Goal: Task Accomplishment & Management: Manage account settings

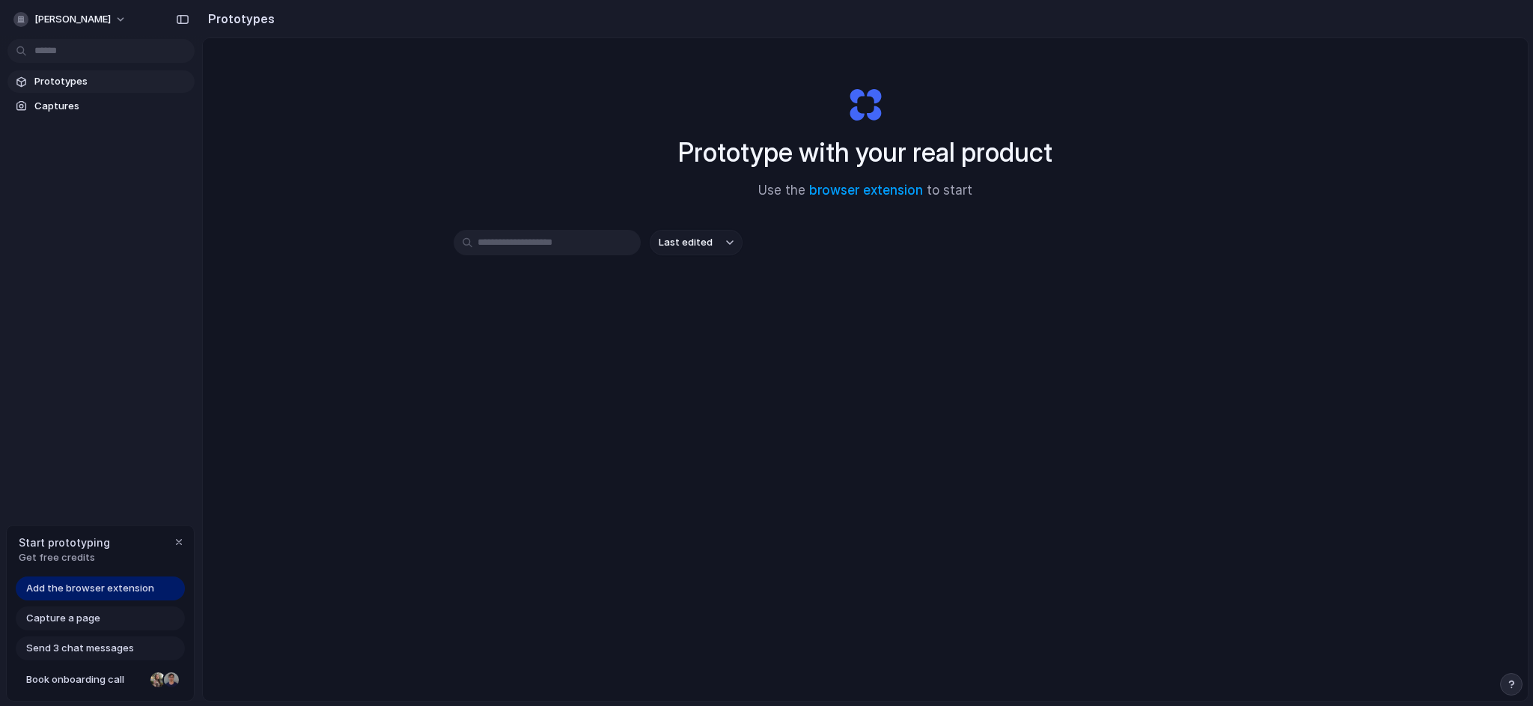
click at [508, 409] on div "Prototype with your real product Use the browser extension to start Last edited" at bounding box center [865, 409] width 1325 height 742
click at [97, 591] on span "Add the browser extension" at bounding box center [90, 588] width 128 height 15
drag, startPoint x: 645, startPoint y: 172, endPoint x: 1032, endPoint y: 277, distance: 401.0
click at [1032, 277] on div "Prototype with your real product Use the browser extension to start Last edited" at bounding box center [865, 409] width 1325 height 742
click at [1032, 277] on div "Last edited" at bounding box center [866, 296] width 824 height 132
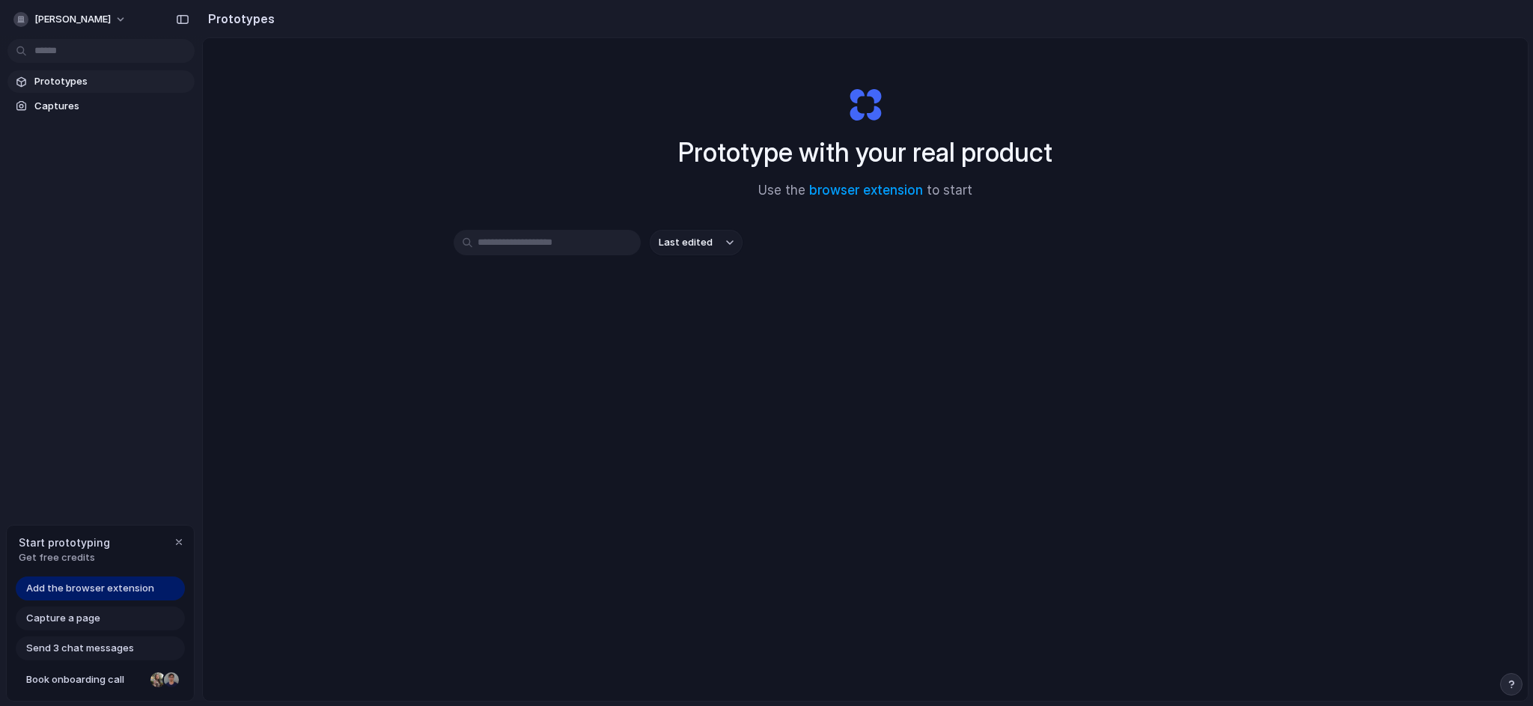
click at [518, 252] on input "text" at bounding box center [547, 242] width 187 height 25
click at [987, 249] on div "Last edited" at bounding box center [866, 242] width 824 height 25
click at [97, 22] on button "[PERSON_NAME]" at bounding box center [70, 19] width 127 height 24
click at [72, 52] on li "Settings" at bounding box center [72, 53] width 124 height 24
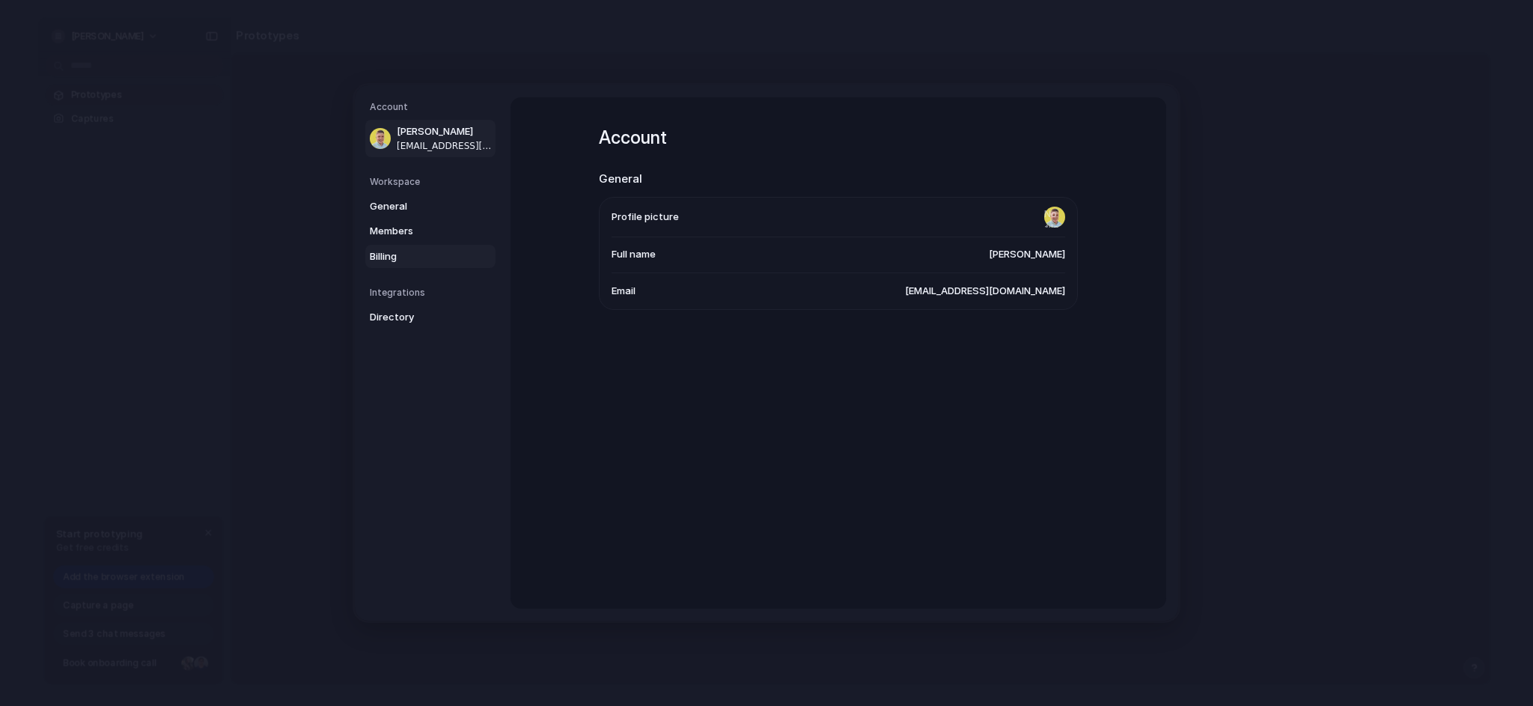
click at [399, 249] on span "Billing" at bounding box center [418, 256] width 96 height 15
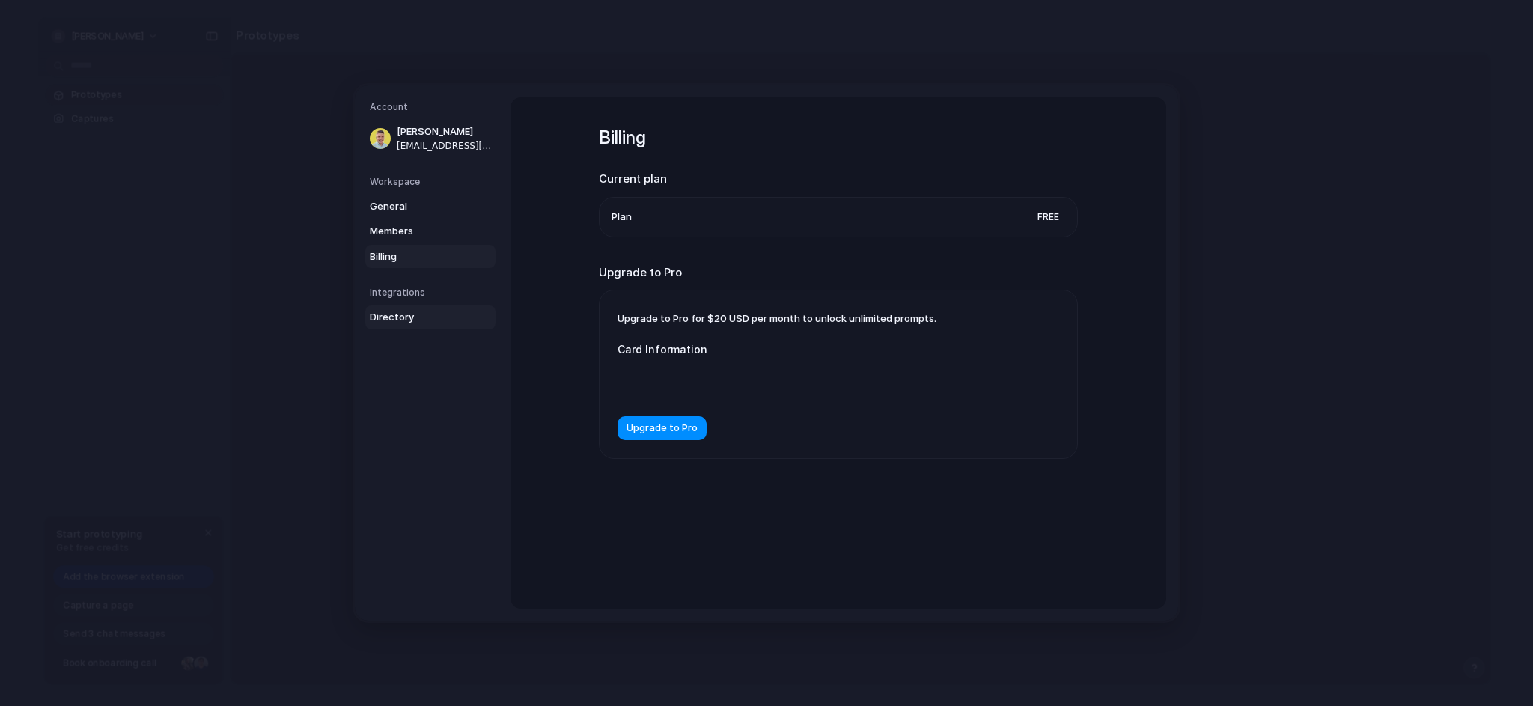
click at [409, 312] on span "Directory" at bounding box center [418, 317] width 96 height 15
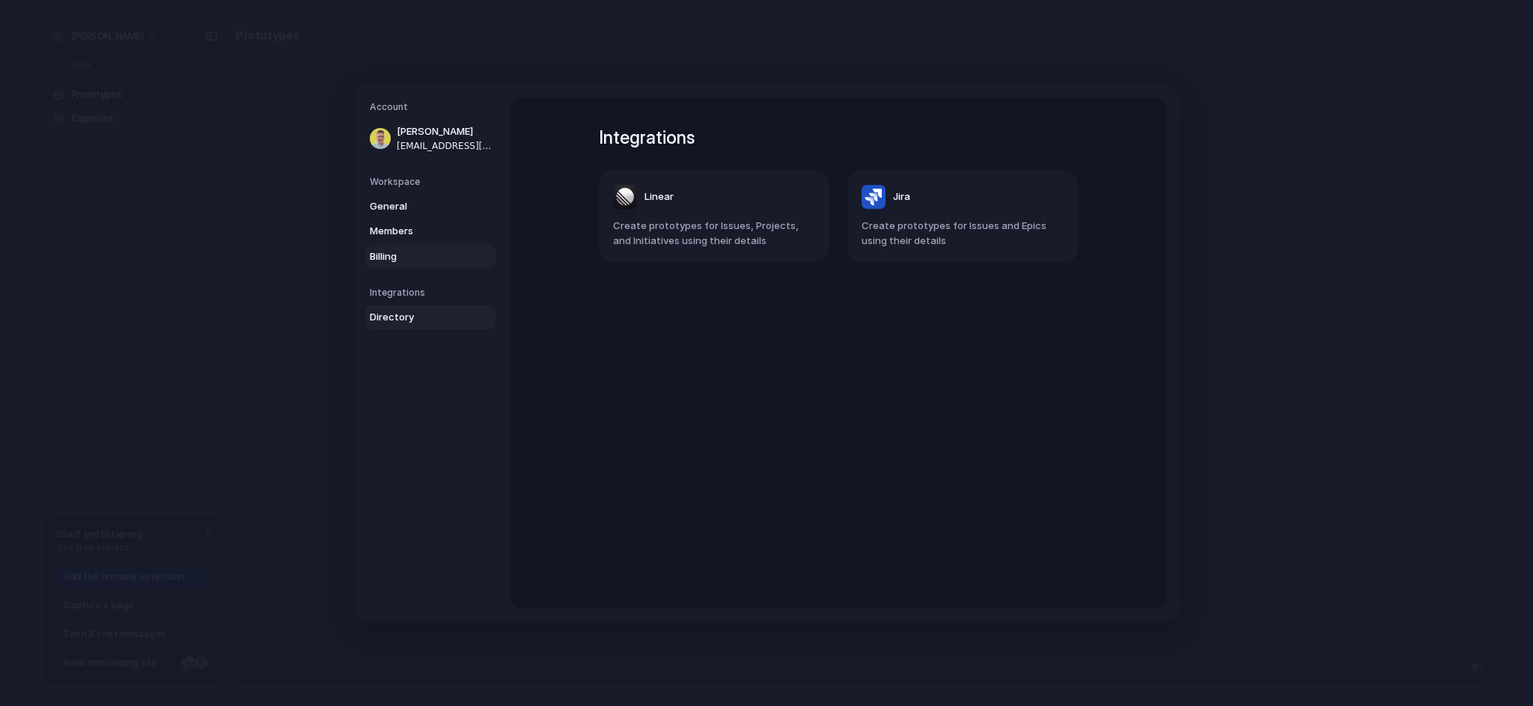
click at [410, 255] on span "Billing" at bounding box center [418, 256] width 96 height 15
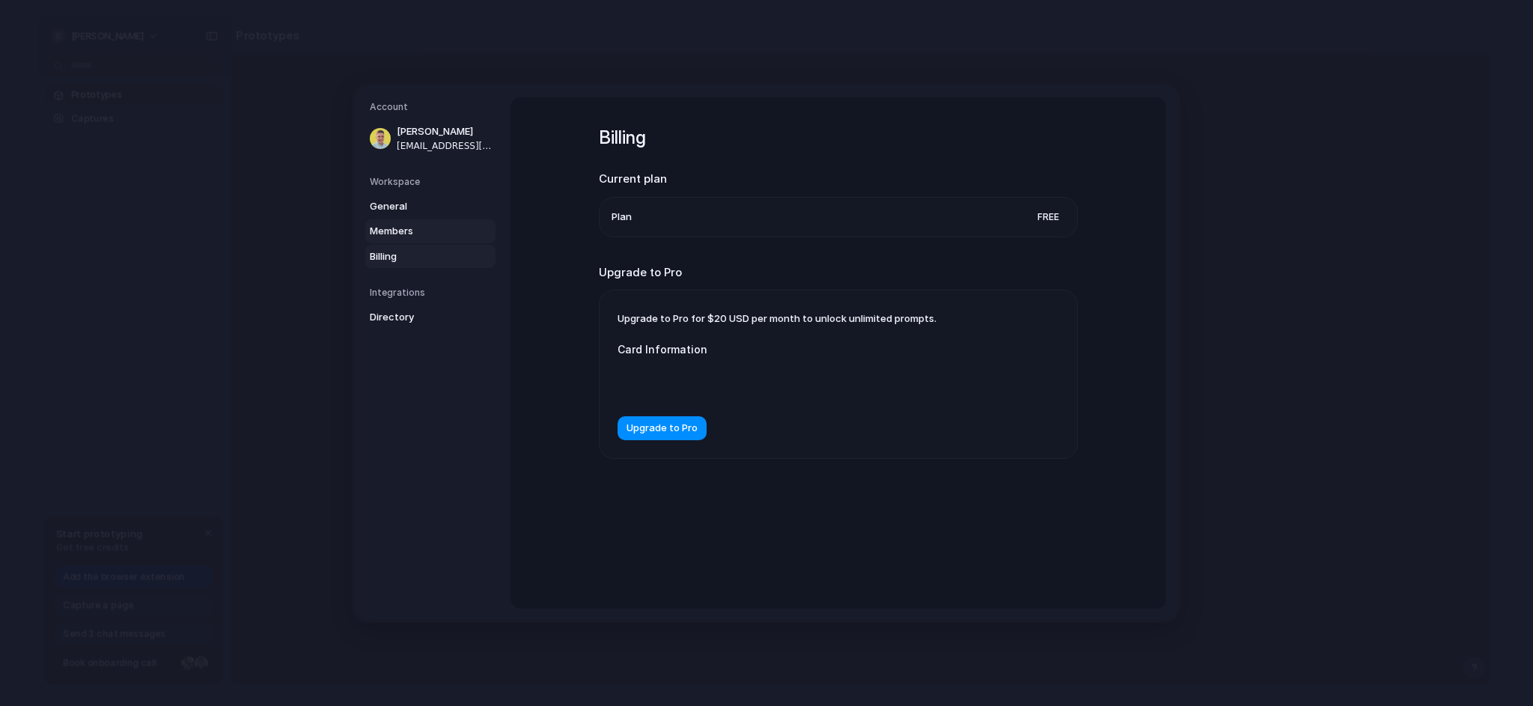
click at [413, 224] on span "Members" at bounding box center [418, 231] width 96 height 15
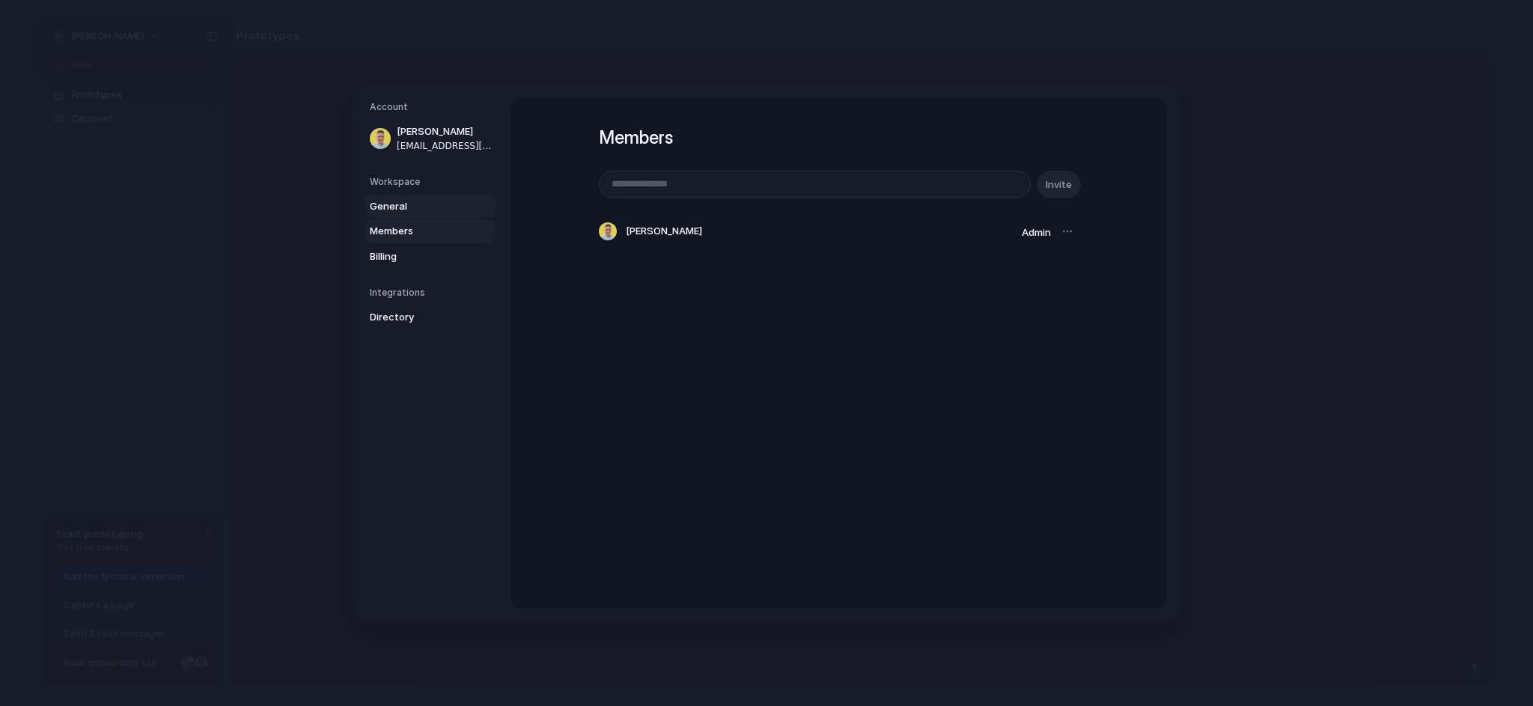
click at [416, 205] on span "General" at bounding box center [418, 206] width 96 height 15
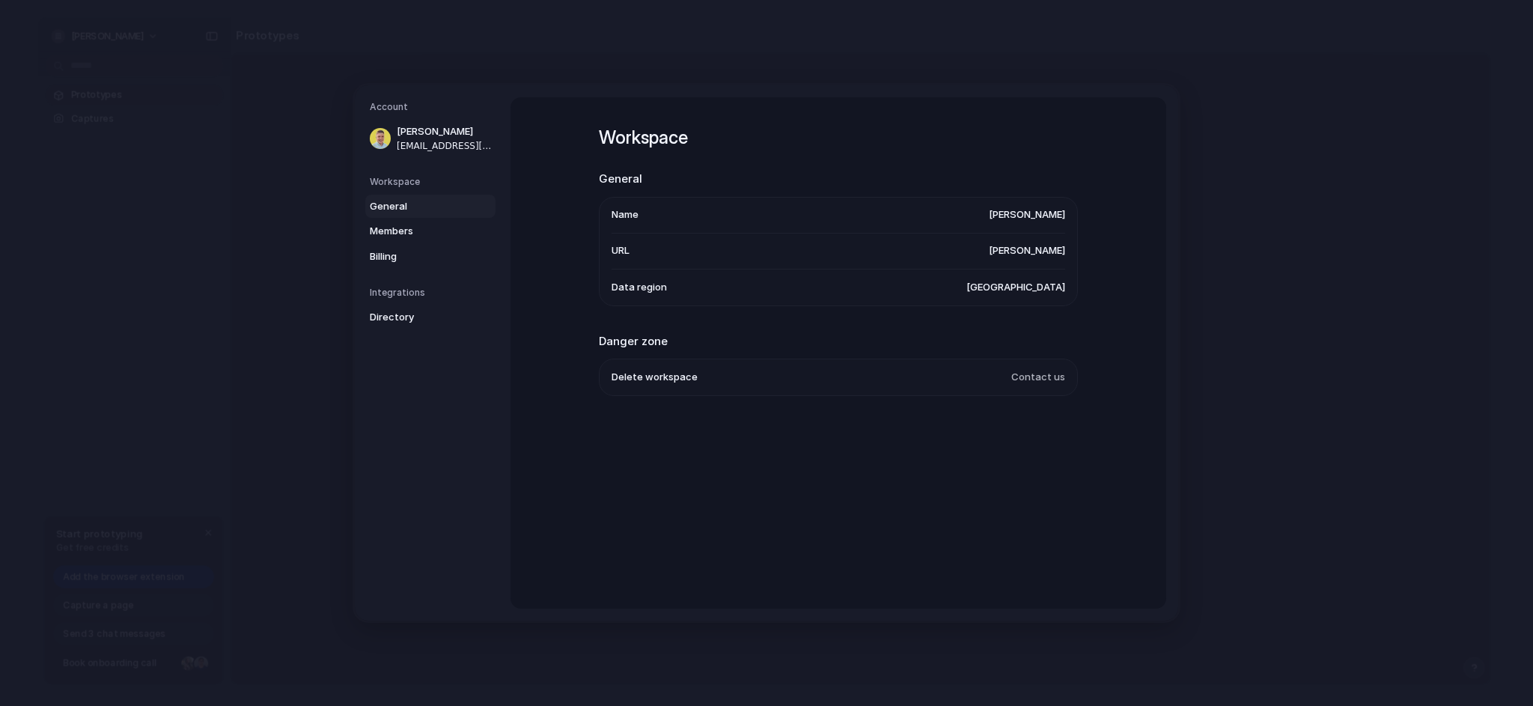
click at [430, 112] on h5 "Account" at bounding box center [433, 106] width 126 height 13
click at [424, 111] on h5 "Account" at bounding box center [433, 106] width 126 height 13
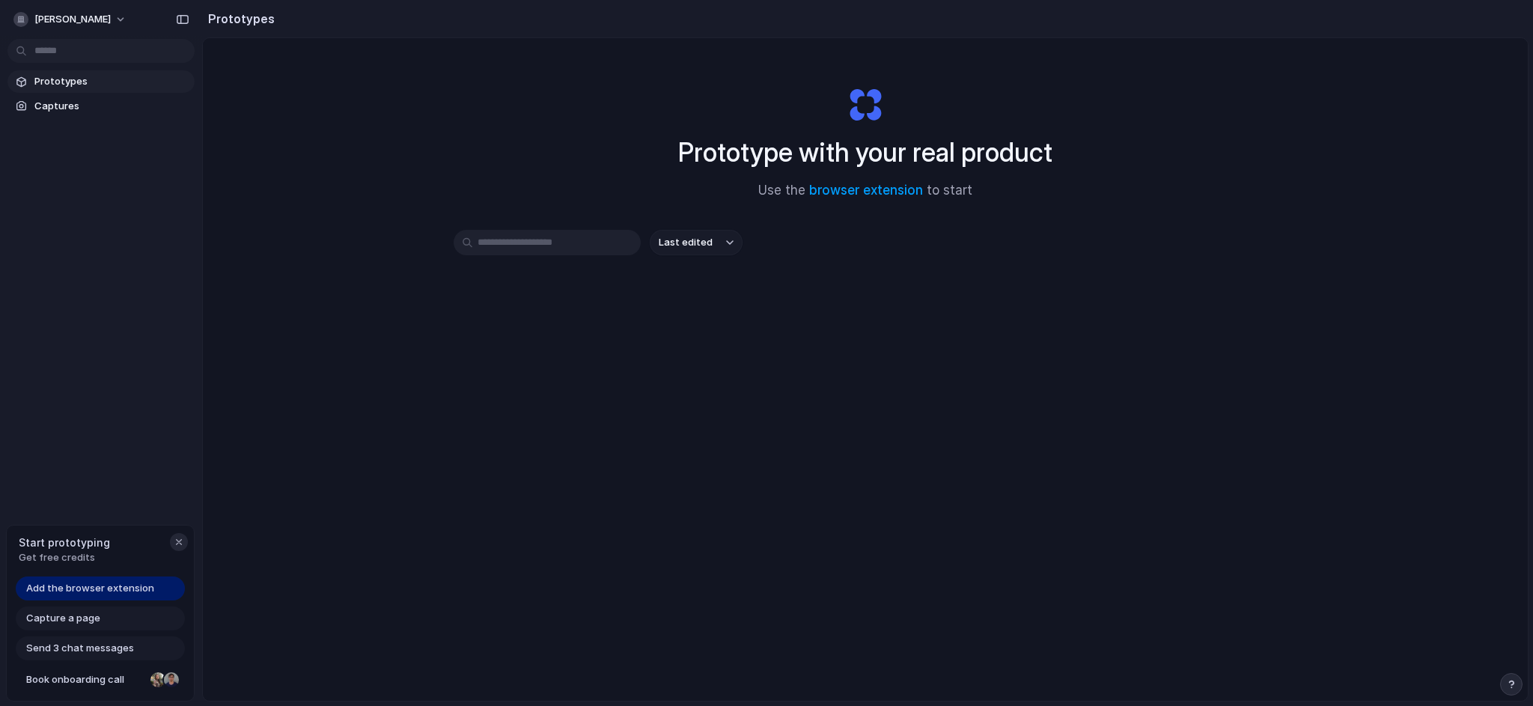
click at [180, 540] on div "button" at bounding box center [179, 542] width 12 height 12
click at [88, 108] on span "Captures" at bounding box center [111, 106] width 154 height 15
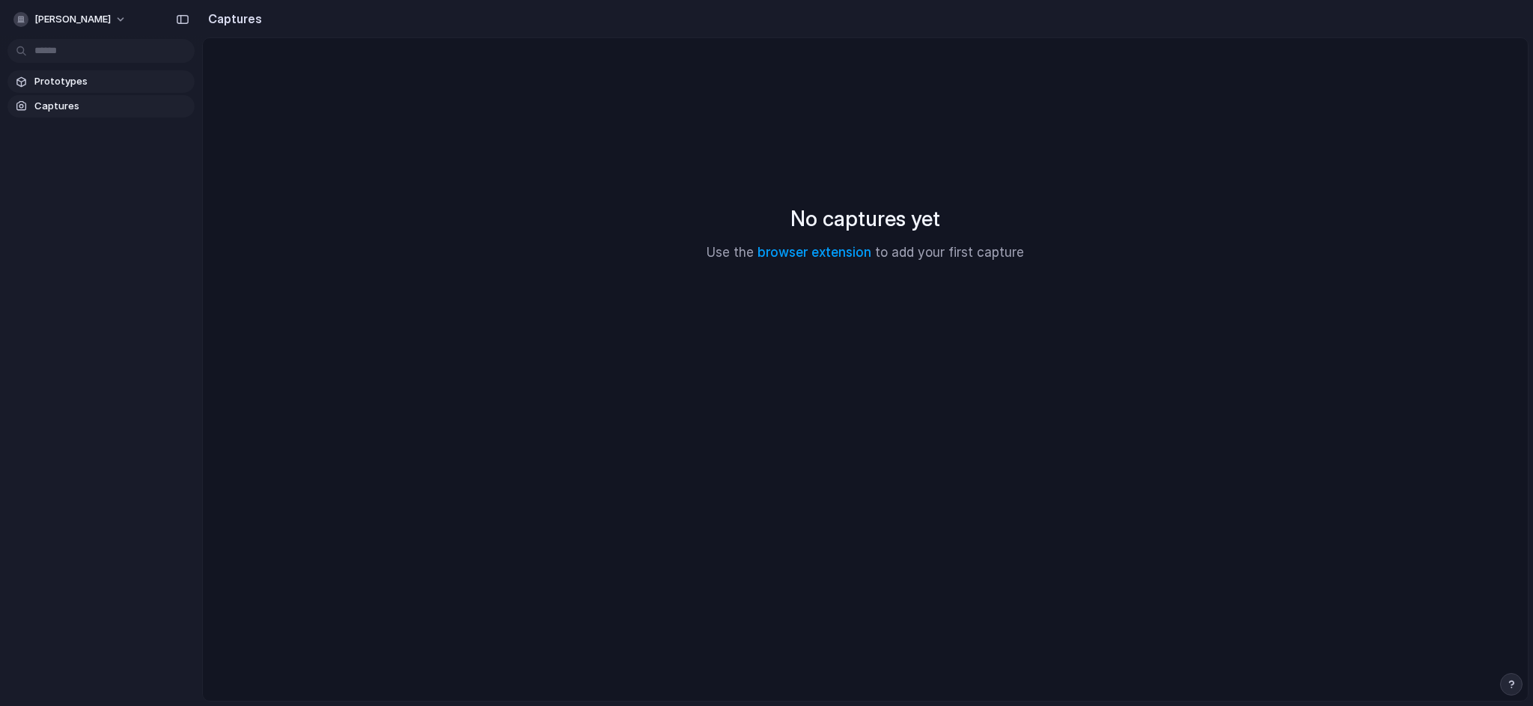
click at [100, 90] on link "Prototypes" at bounding box center [100, 81] width 187 height 22
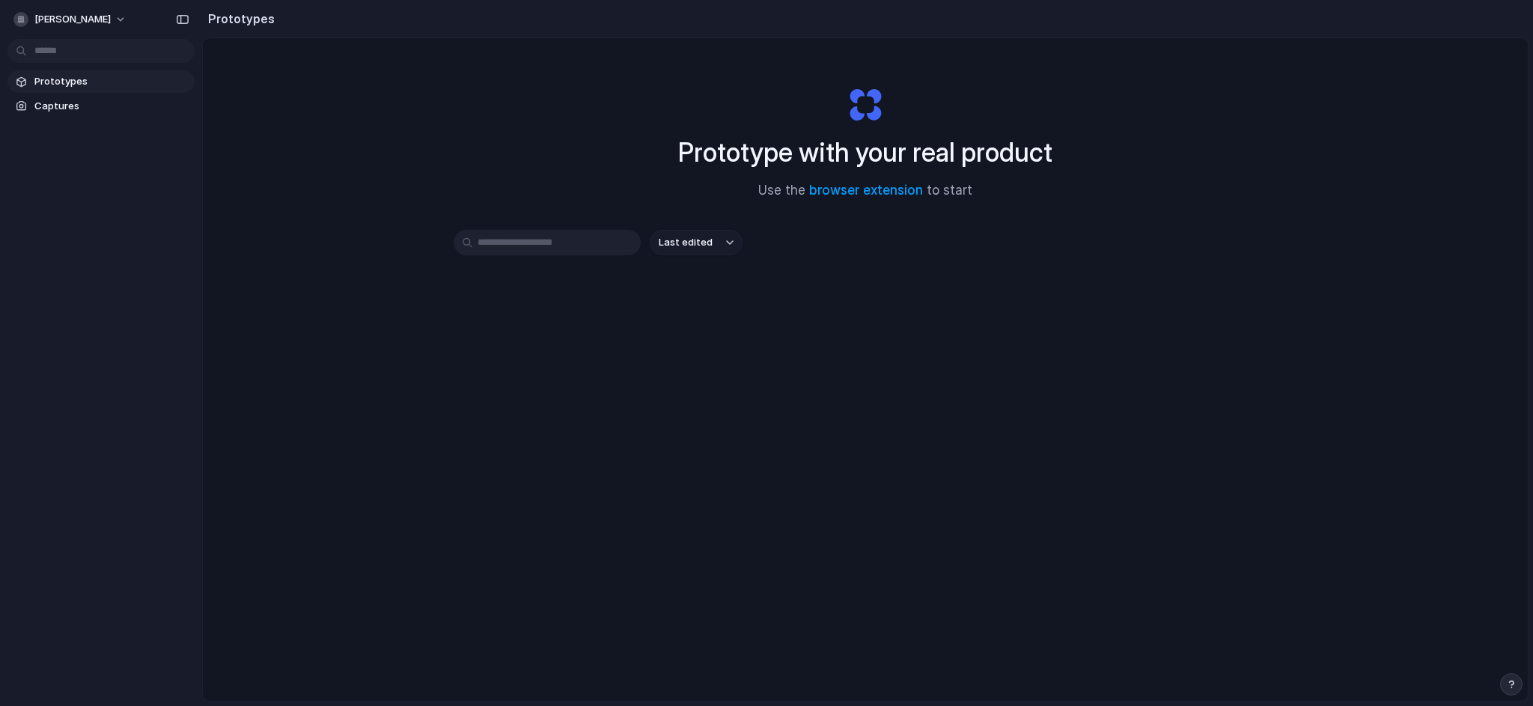
click at [824, 302] on div "Last edited" at bounding box center [866, 296] width 824 height 132
click at [539, 240] on input "text" at bounding box center [547, 242] width 187 height 25
click at [878, 424] on div "Prototype with your real product Use the browser extension to start Last edited" at bounding box center [865, 409] width 1325 height 742
drag, startPoint x: 1128, startPoint y: 212, endPoint x: 572, endPoint y: 153, distance: 559.3
click at [572, 153] on div "Prototype with your real product Use the browser extension to start" at bounding box center [865, 137] width 599 height 162
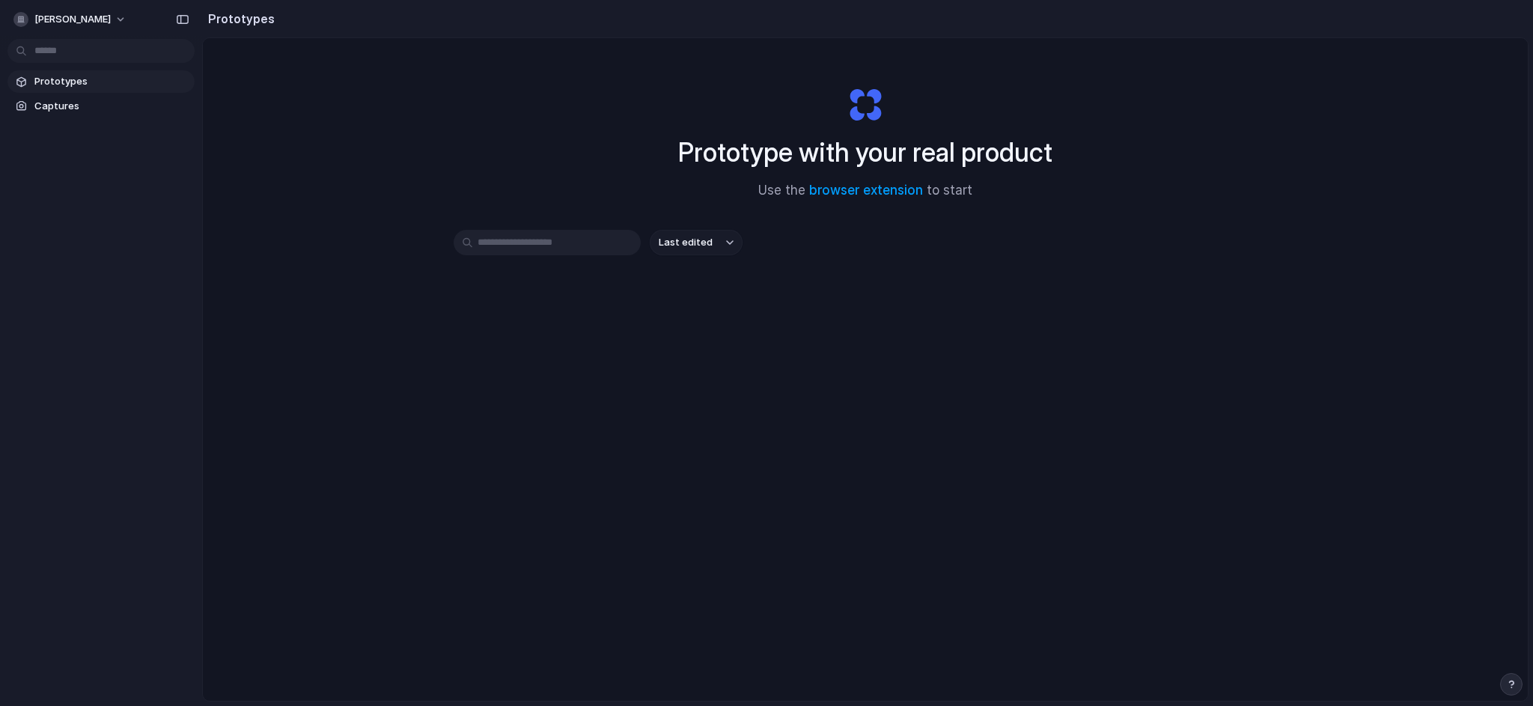
click at [1013, 338] on div "Last edited" at bounding box center [866, 296] width 824 height 132
click at [340, 91] on div "Prototype with your real product Use the browser extension to start Last edited" at bounding box center [865, 409] width 1325 height 742
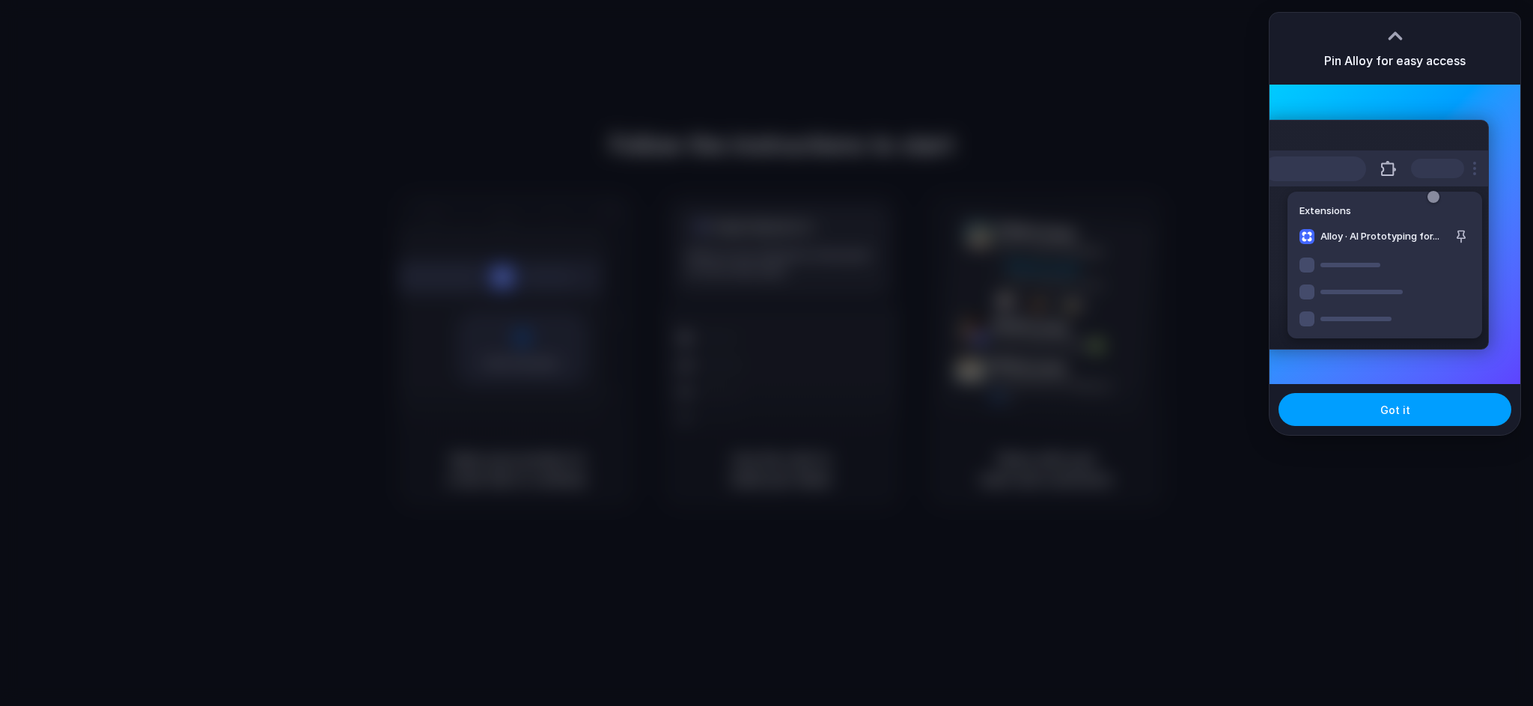
click at [1407, 401] on button "Got it" at bounding box center [1395, 409] width 233 height 33
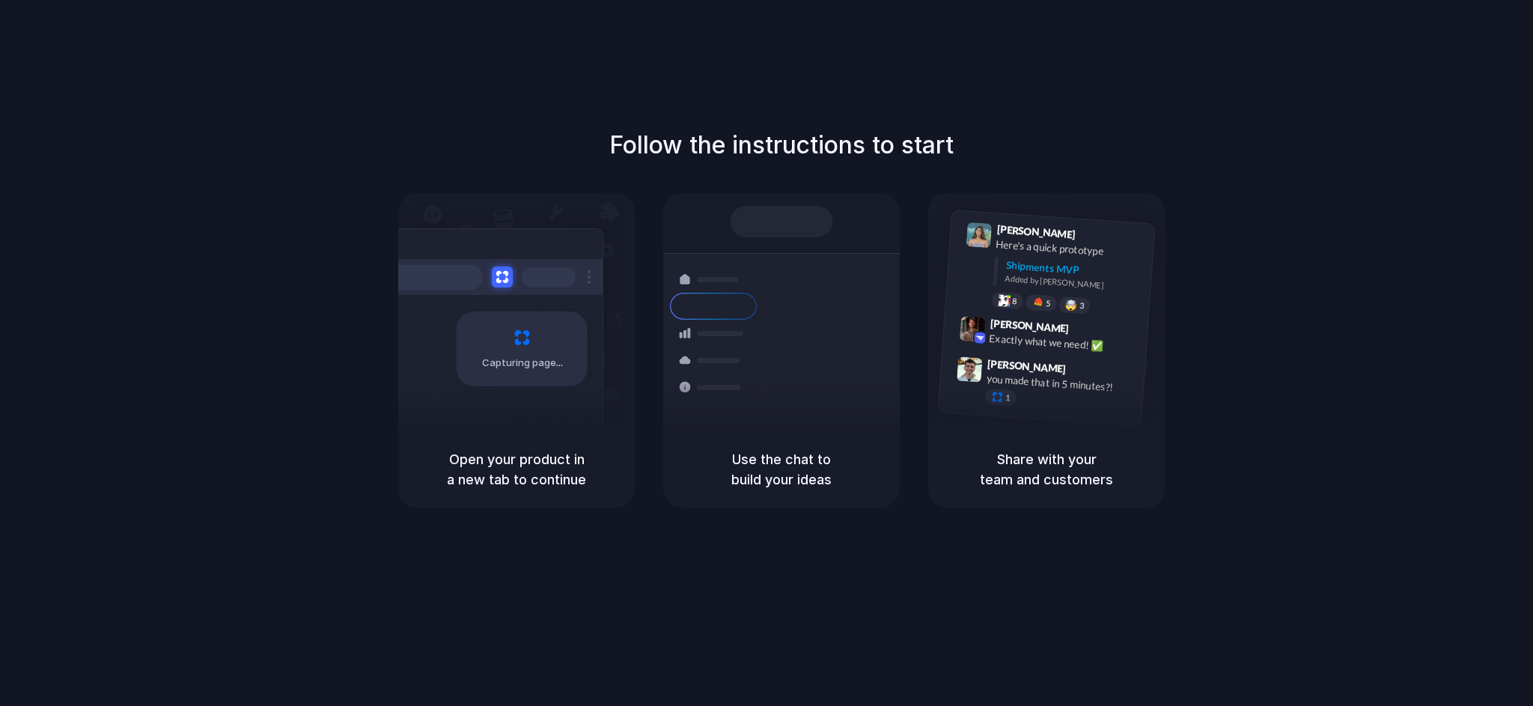
click at [1184, 138] on div "Follow the instructions to start Capturing page Open your product in a new tab …" at bounding box center [781, 317] width 1533 height 380
click at [1293, 133] on div "Follow the instructions to start Capturing page Open your product in a new tab …" at bounding box center [781, 317] width 1533 height 380
click at [873, 127] on h1 "Follow the instructions to start" at bounding box center [781, 145] width 344 height 36
click at [732, 141] on h1 "Follow the instructions to start" at bounding box center [781, 145] width 344 height 36
click at [204, 305] on div "Follow the instructions to start Capturing page Open your product in a new tab …" at bounding box center [781, 317] width 1533 height 380
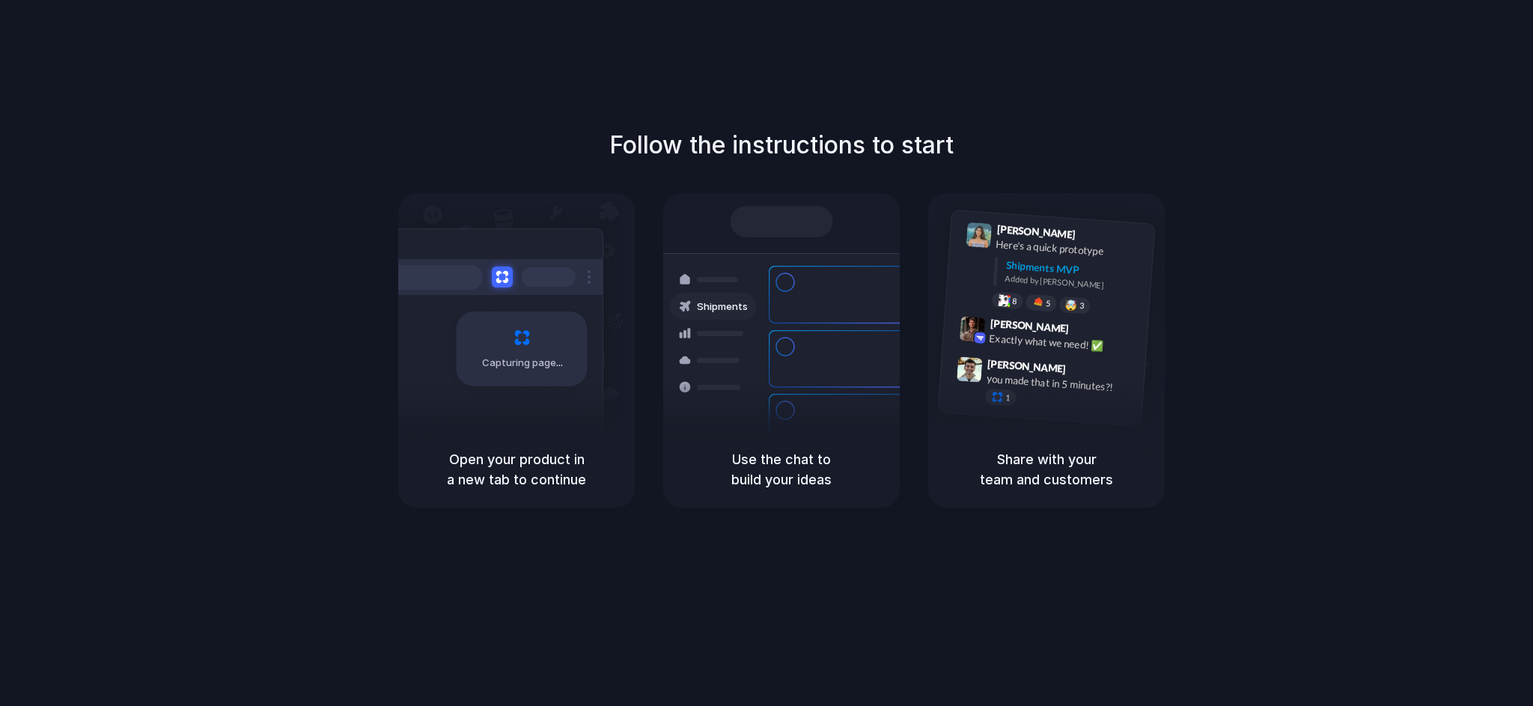
drag, startPoint x: 585, startPoint y: 65, endPoint x: 809, endPoint y: 94, distance: 224.9
click at [585, 65] on div "Follow the instructions to start Capturing page Open your product in a new tab …" at bounding box center [781, 368] width 1563 height 736
click at [1349, 106] on div "Follow the instructions to start Capturing page Open your product in a new tab …" at bounding box center [781, 368] width 1563 height 736
click at [1386, 173] on div "Follow the instructions to start Capturing page Open your product in a new tab …" at bounding box center [781, 317] width 1533 height 380
click at [1380, 333] on div "Follow the instructions to start Capturing page Open your product in a new tab …" at bounding box center [781, 317] width 1533 height 380
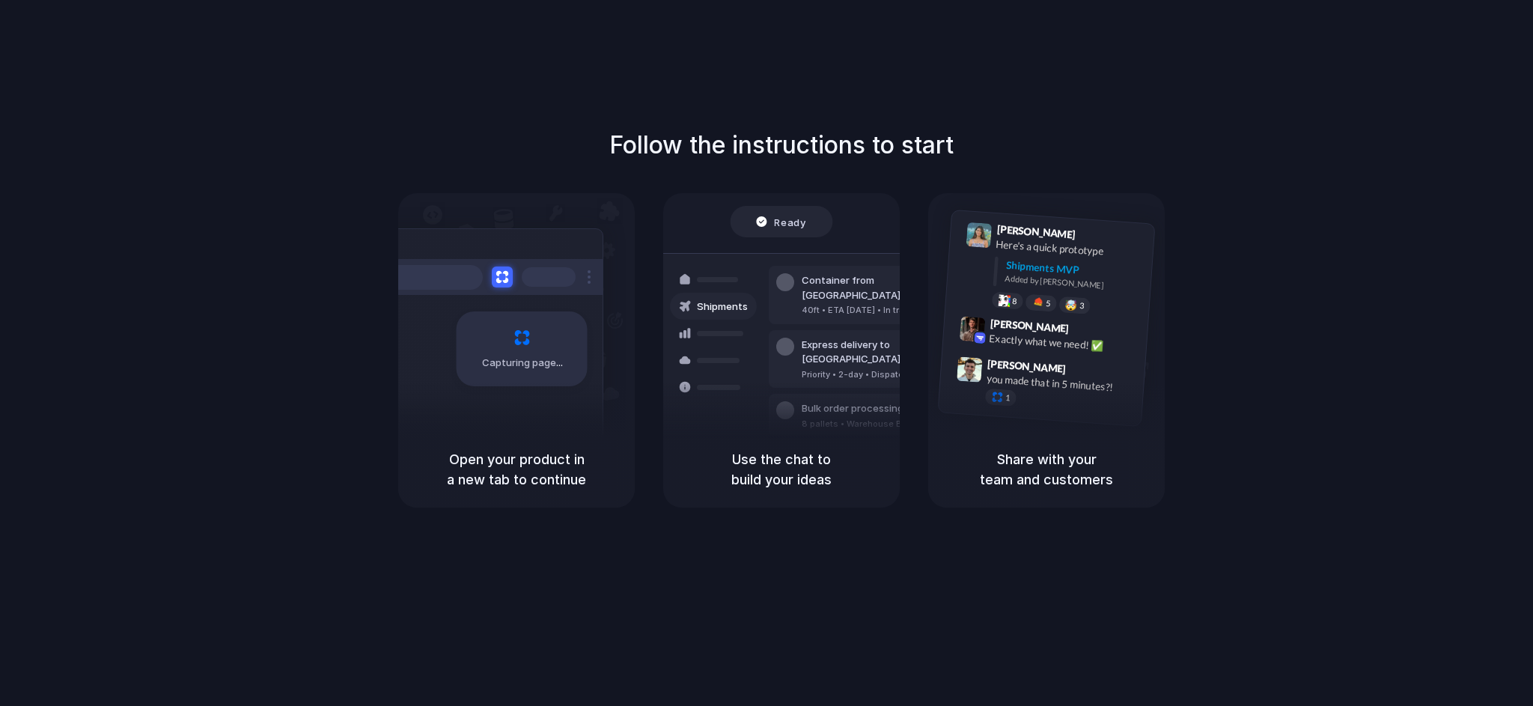
click at [545, 452] on h5 "Open your product in a new tab to continue" at bounding box center [516, 469] width 201 height 40
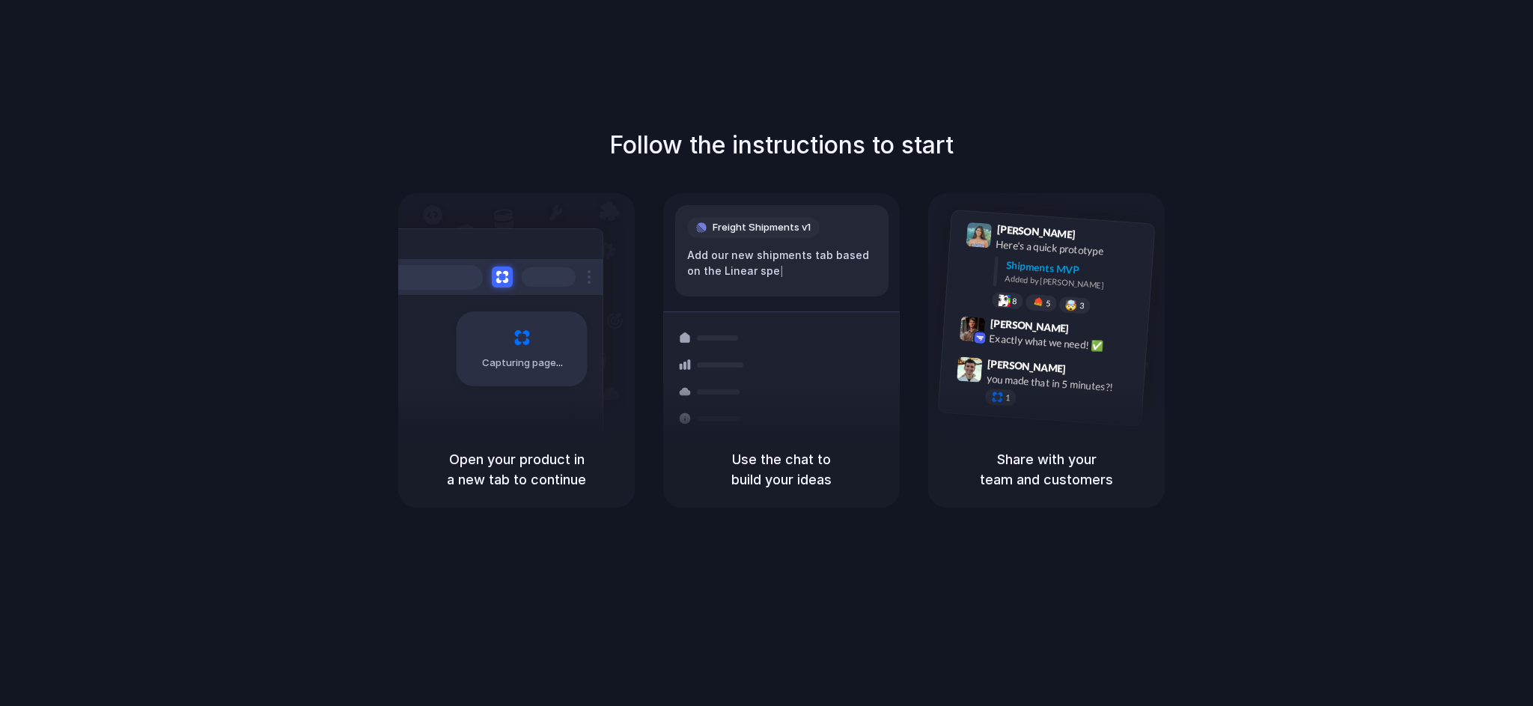
drag, startPoint x: 737, startPoint y: 460, endPoint x: 868, endPoint y: 493, distance: 135.6
click at [868, 493] on div "Use the chat to build your ideas" at bounding box center [781, 469] width 237 height 76
drag, startPoint x: 1037, startPoint y: 463, endPoint x: 1123, endPoint y: 496, distance: 91.9
click at [1123, 496] on div "Share with your team and customers" at bounding box center [1046, 469] width 237 height 76
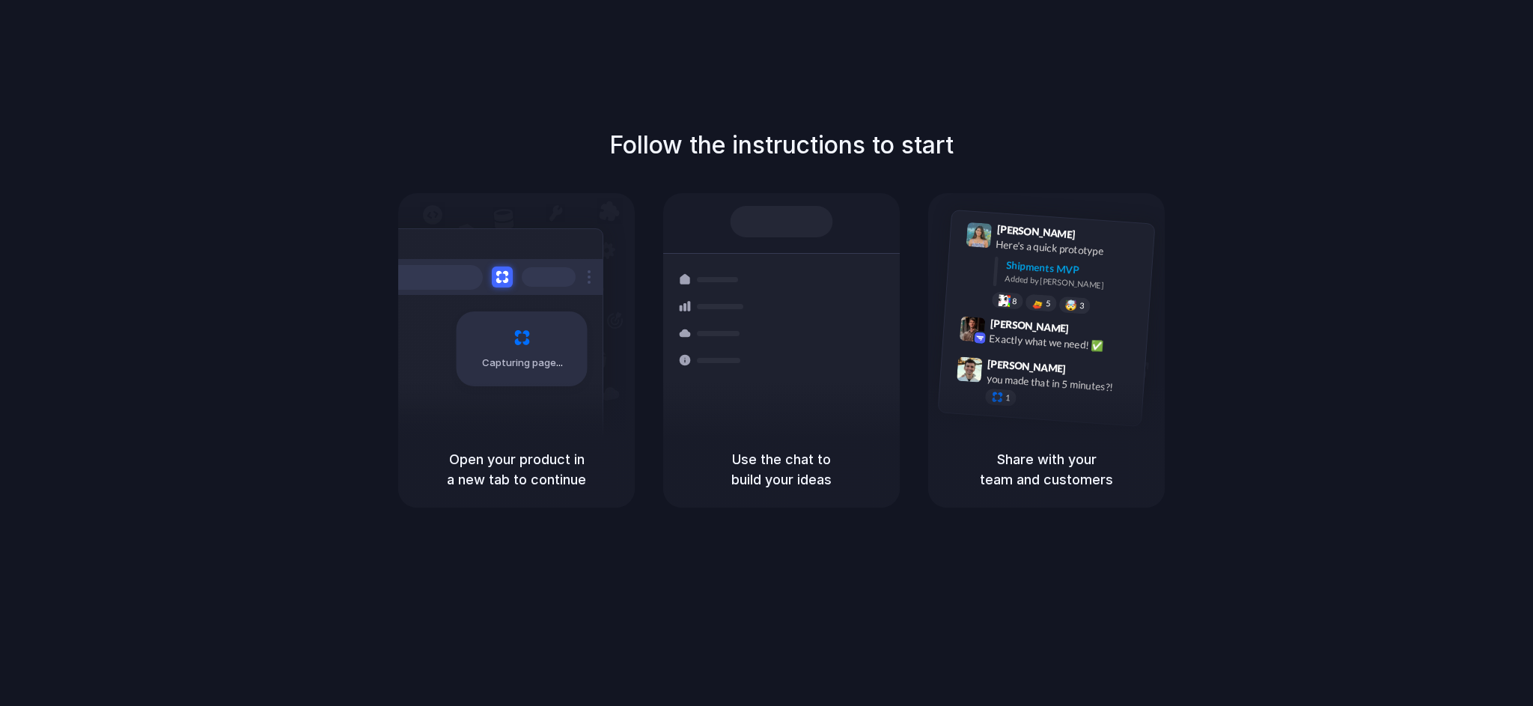
click at [1123, 496] on div "Share with your team and customers" at bounding box center [1046, 469] width 237 height 76
click at [1261, 411] on div "Follow the instructions to start Capturing page Open your product in a new tab …" at bounding box center [781, 317] width 1533 height 380
click at [834, 208] on div "Shipments Container from Shanghai 40ft • ETA Dec 28 • In transit Express delive…" at bounding box center [781, 334] width 255 height 259
drag, startPoint x: 740, startPoint y: 332, endPoint x: 719, endPoint y: 343, distance: 22.8
click at [739, 332] on div at bounding box center [720, 333] width 46 height 5
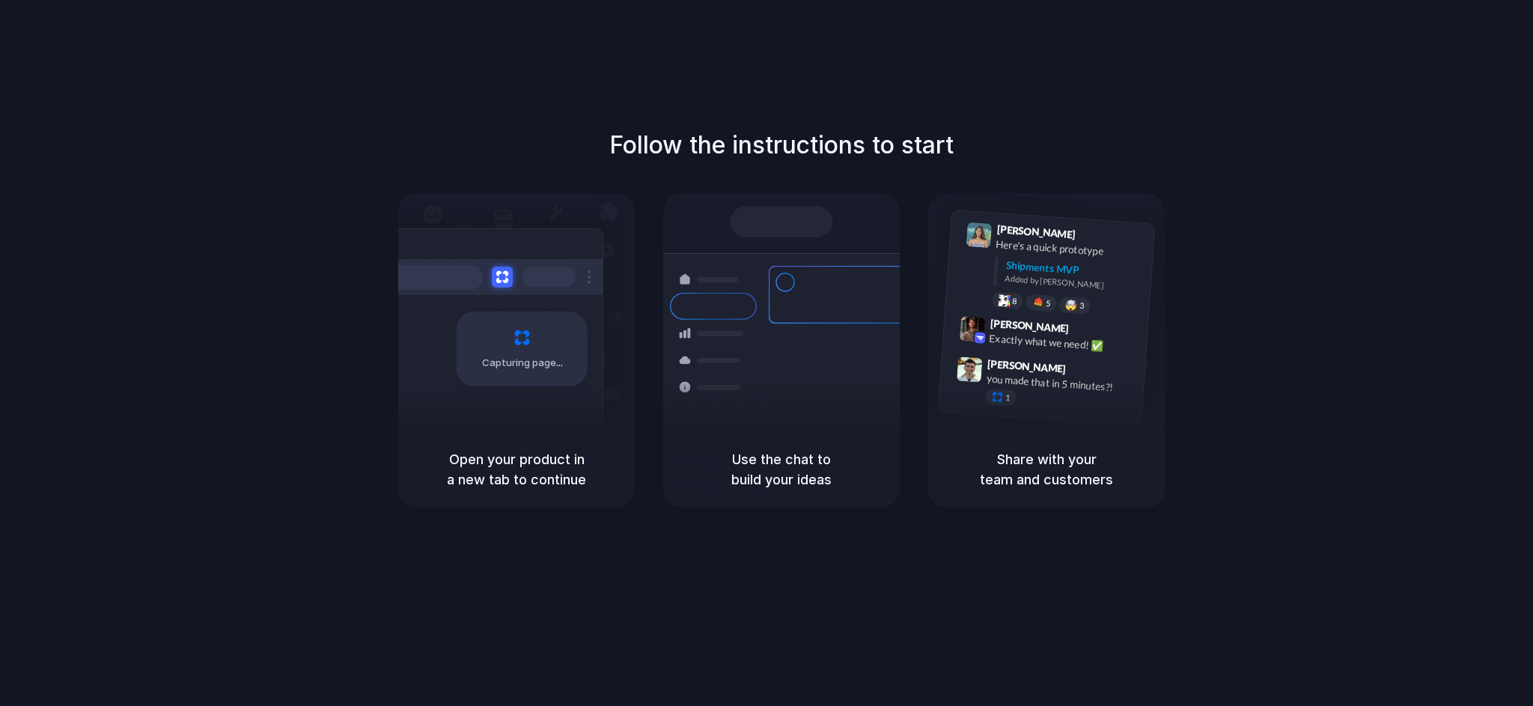
click at [317, 366] on div "Follow the instructions to start Capturing page Open your product in a new tab …" at bounding box center [781, 317] width 1533 height 380
click at [421, 177] on div "Follow the instructions to start Capturing page Open your product in a new tab …" at bounding box center [781, 317] width 1533 height 380
click at [467, 109] on div "Follow the instructions to start Capturing page Open your product in a new tab …" at bounding box center [781, 368] width 1563 height 736
click at [923, 88] on div "Follow the instructions to start Capturing page Open your product in a new tab …" at bounding box center [781, 368] width 1563 height 736
click at [867, 174] on div "Follow the instructions to start Capturing page Open your product in a new tab …" at bounding box center [781, 317] width 1533 height 380
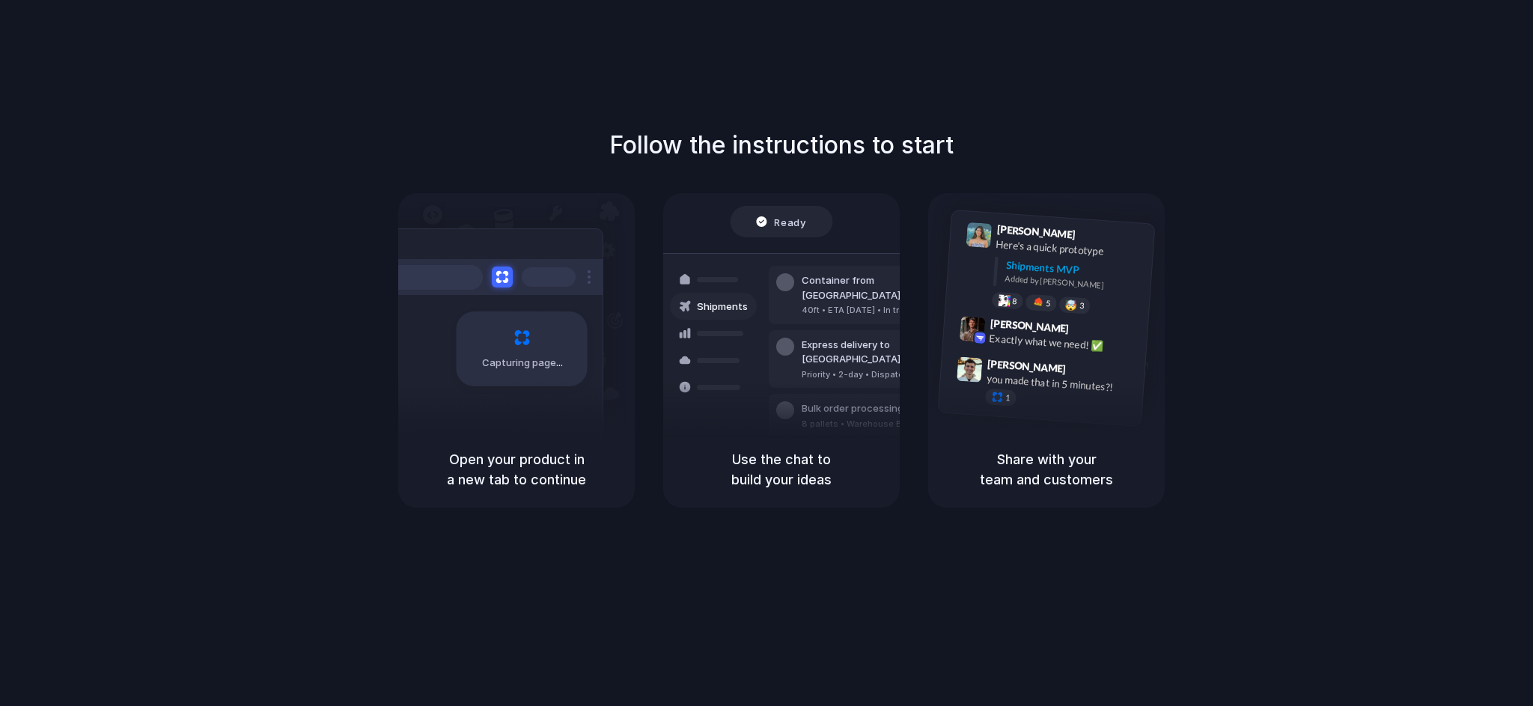
drag, startPoint x: 713, startPoint y: 458, endPoint x: 822, endPoint y: 495, distance: 115.3
click at [822, 495] on div "Use the chat to build your ideas" at bounding box center [781, 469] width 237 height 76
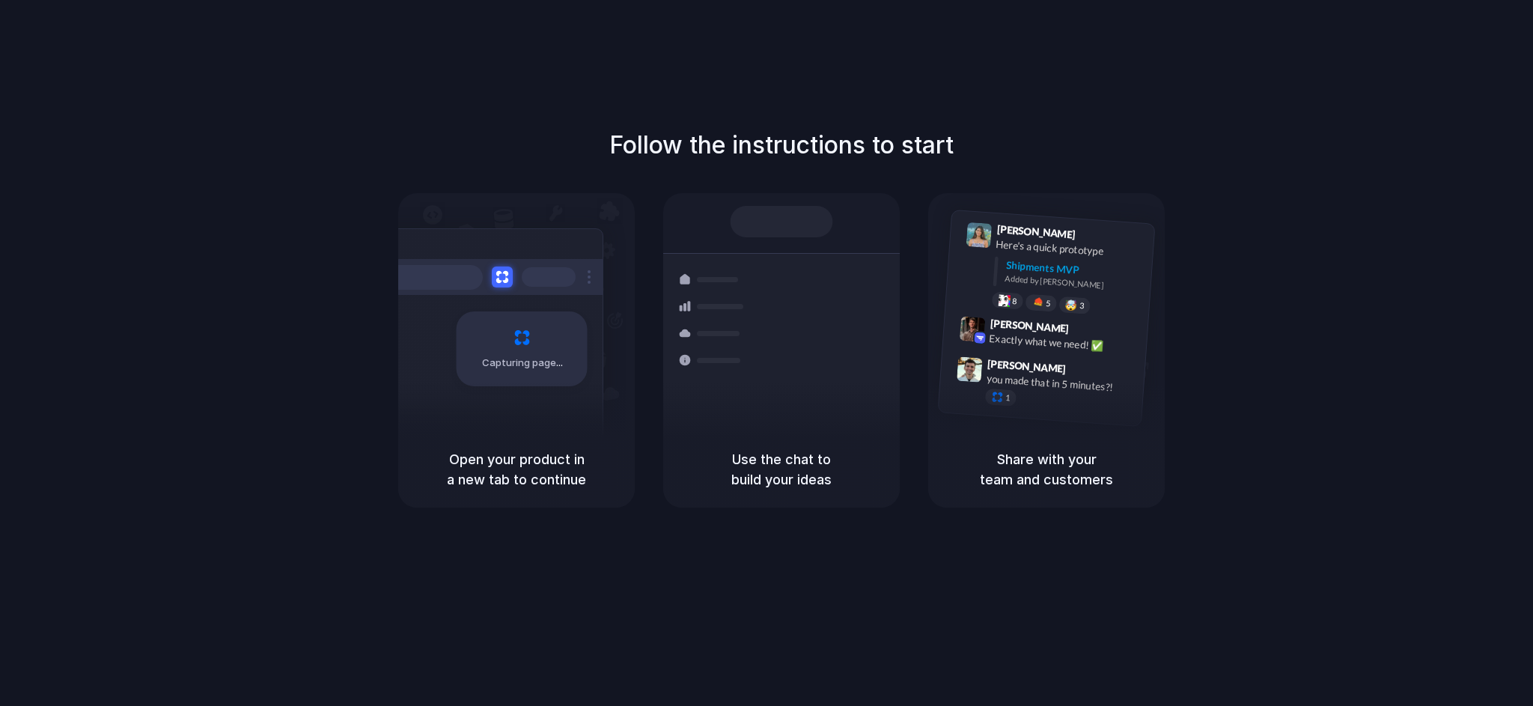
click at [457, 477] on h5 "Open your product in a new tab to continue" at bounding box center [516, 469] width 201 height 40
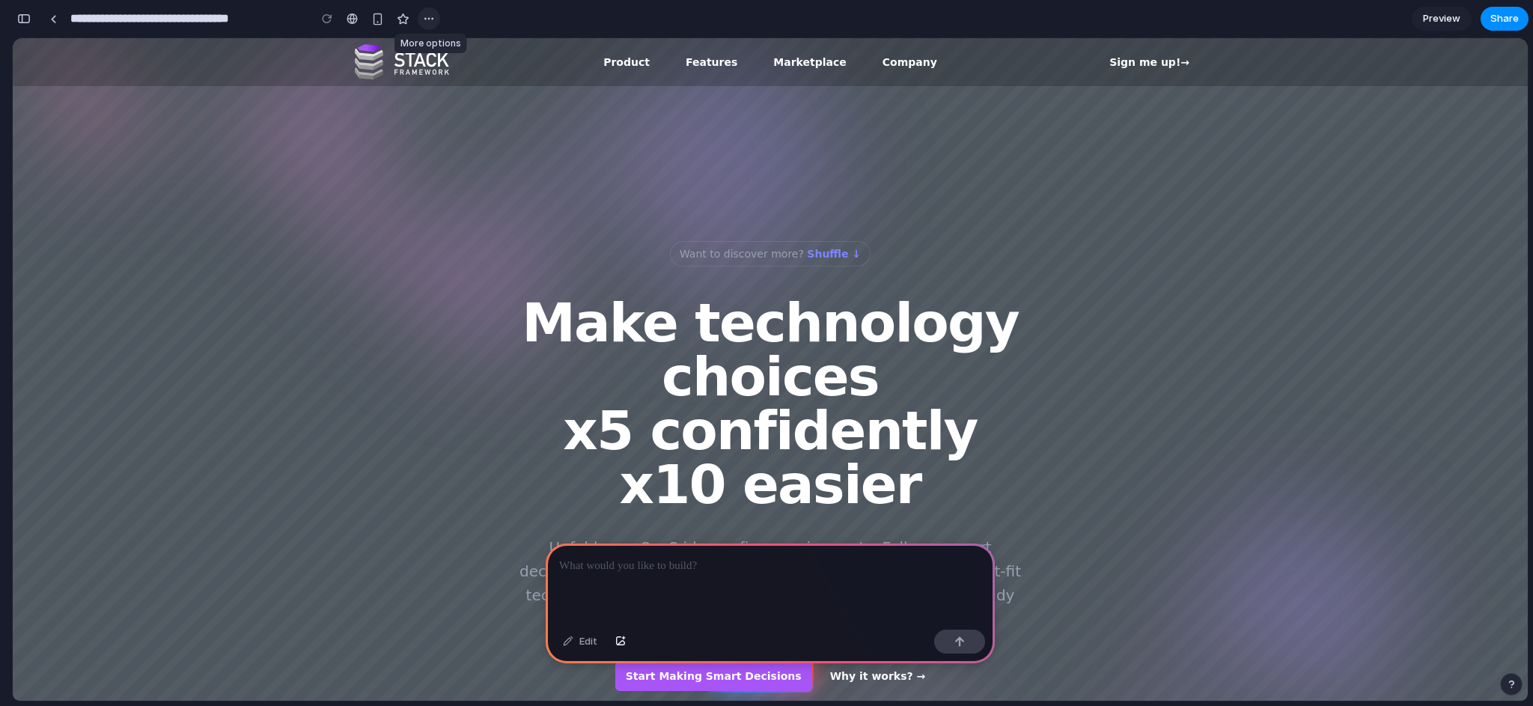
click at [429, 21] on div "button" at bounding box center [429, 19] width 12 height 12
click at [429, 18] on div "Duplicate Delete" at bounding box center [766, 353] width 1533 height 706
click at [429, 18] on div "button" at bounding box center [429, 19] width 12 height 12
click at [429, 18] on div "Duplicate Delete" at bounding box center [766, 353] width 1533 height 706
click at [654, 577] on div at bounding box center [770, 584] width 449 height 80
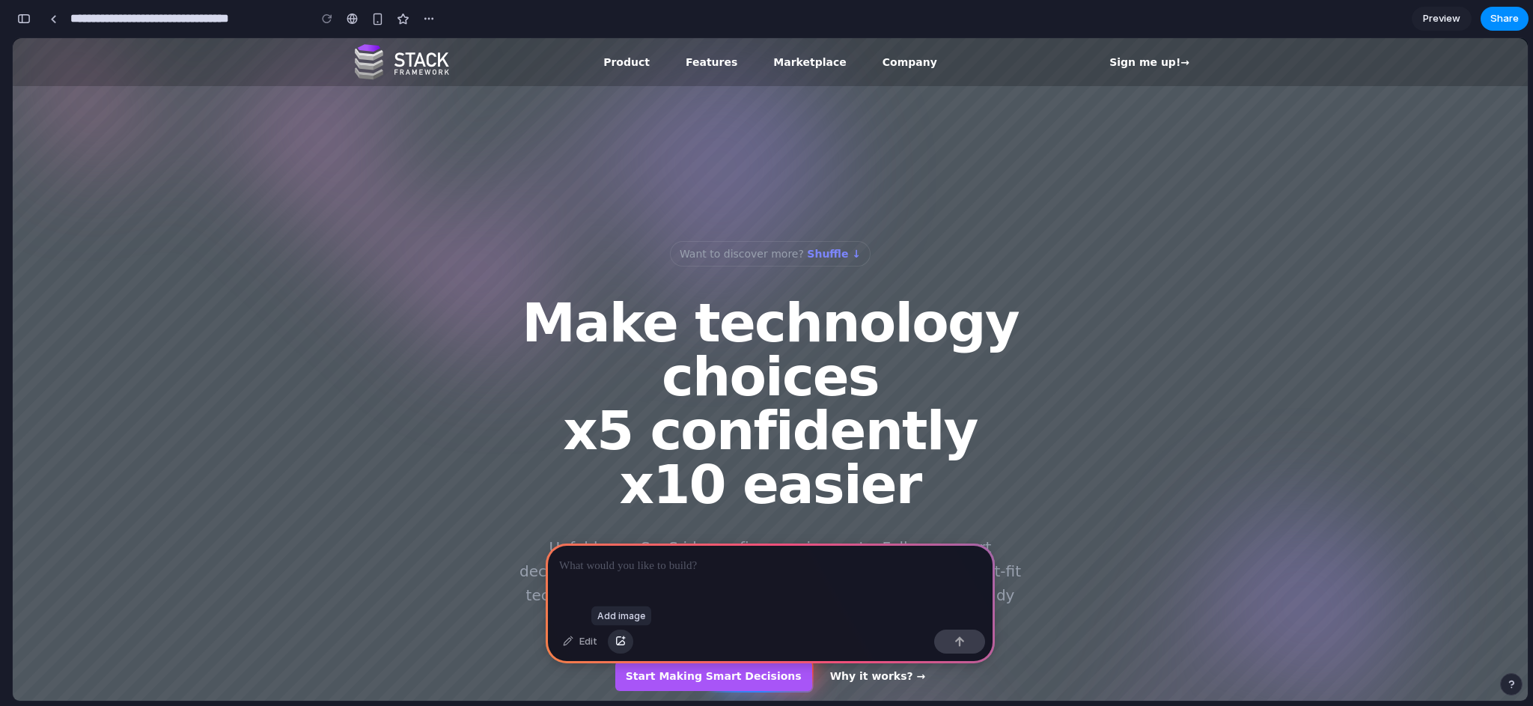
click at [626, 645] on button "button" at bounding box center [620, 642] width 25 height 24
click at [720, 572] on div at bounding box center [770, 584] width 449 height 80
click at [705, 567] on p at bounding box center [770, 566] width 422 height 18
click at [663, 573] on div at bounding box center [770, 584] width 449 height 80
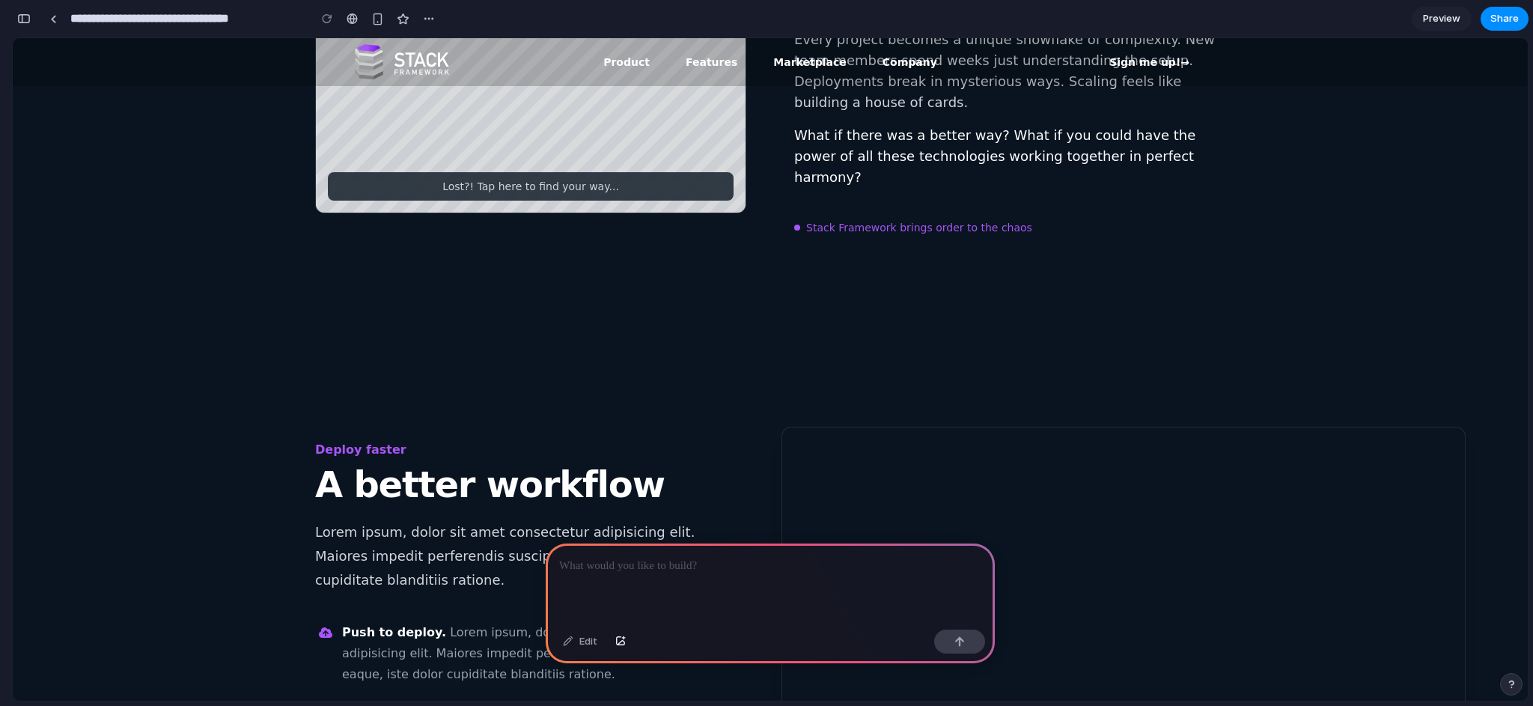
scroll to position [1345, 0]
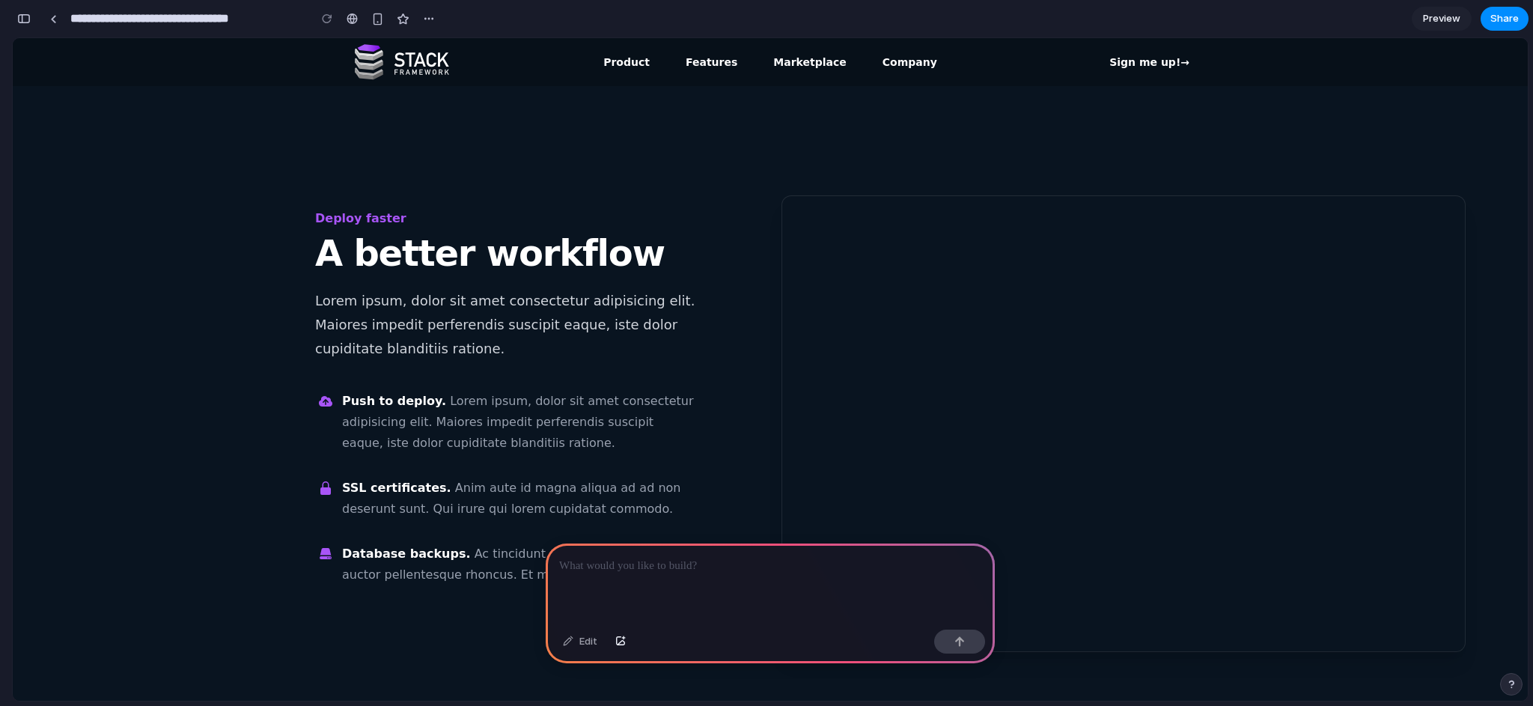
click at [676, 585] on div at bounding box center [770, 584] width 449 height 80
click at [579, 648] on div "Edit" at bounding box center [579, 642] width 49 height 24
click at [658, 585] on div at bounding box center [770, 584] width 449 height 80
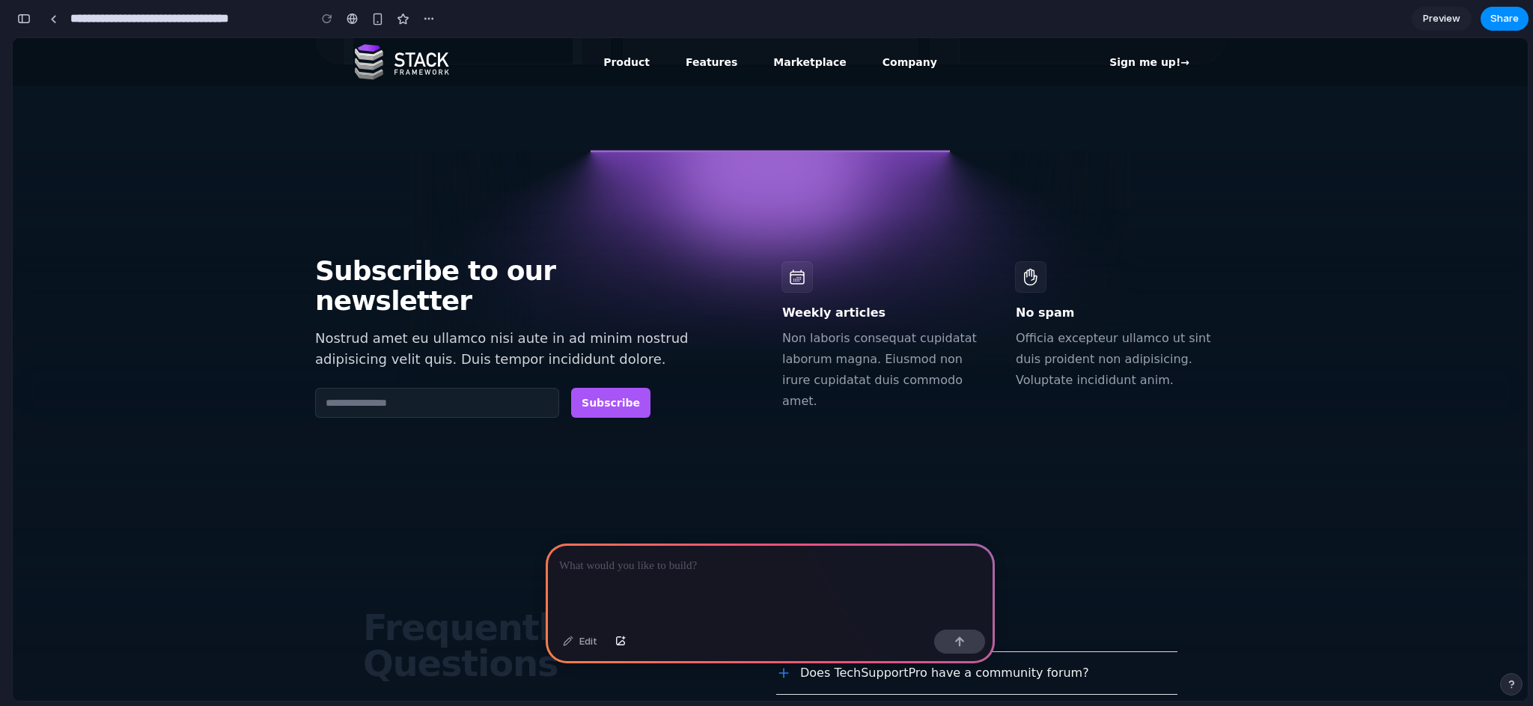
scroll to position [2766, 0]
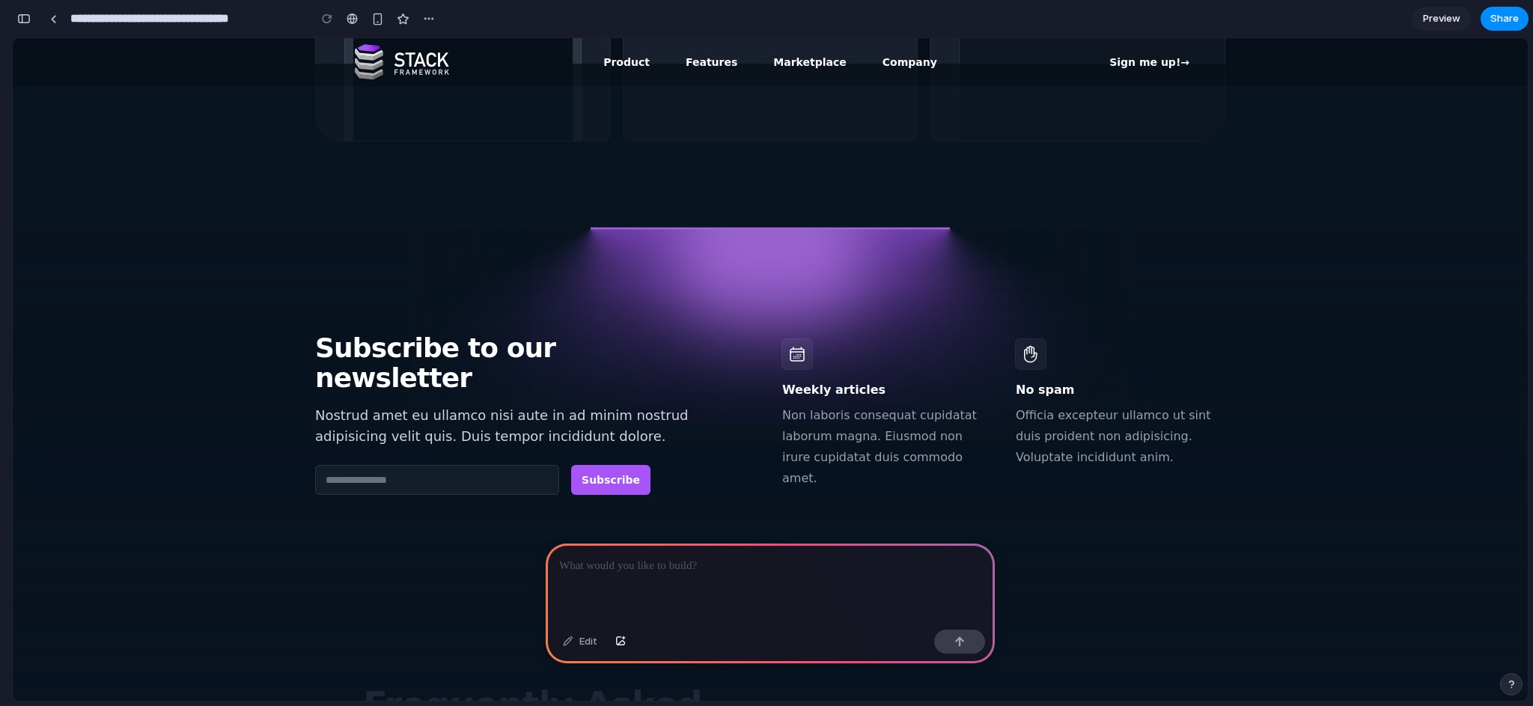
click at [705, 575] on div at bounding box center [770, 584] width 449 height 80
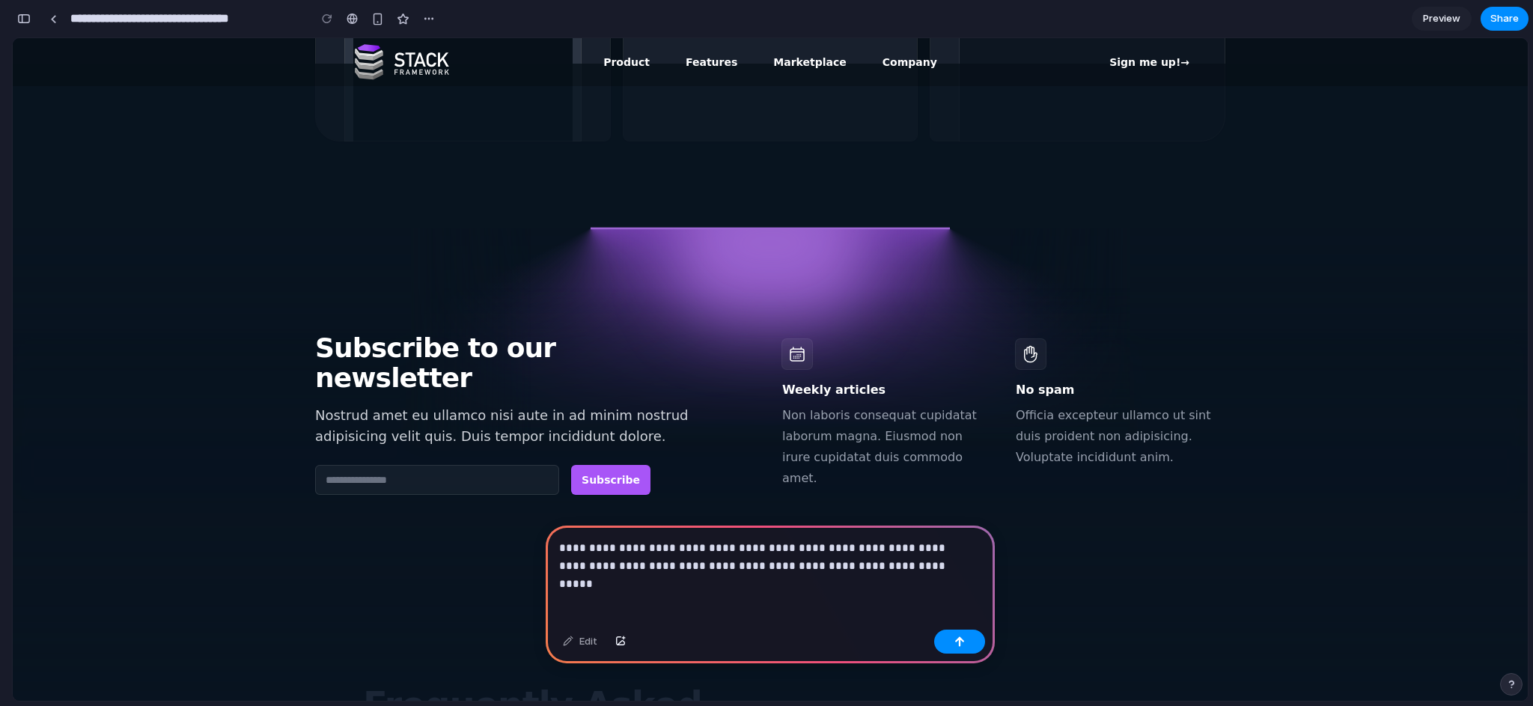
click at [870, 561] on p "**********" at bounding box center [767, 557] width 416 height 36
click at [853, 554] on p "**********" at bounding box center [767, 557] width 416 height 36
click at [949, 636] on button "button" at bounding box center [959, 642] width 51 height 24
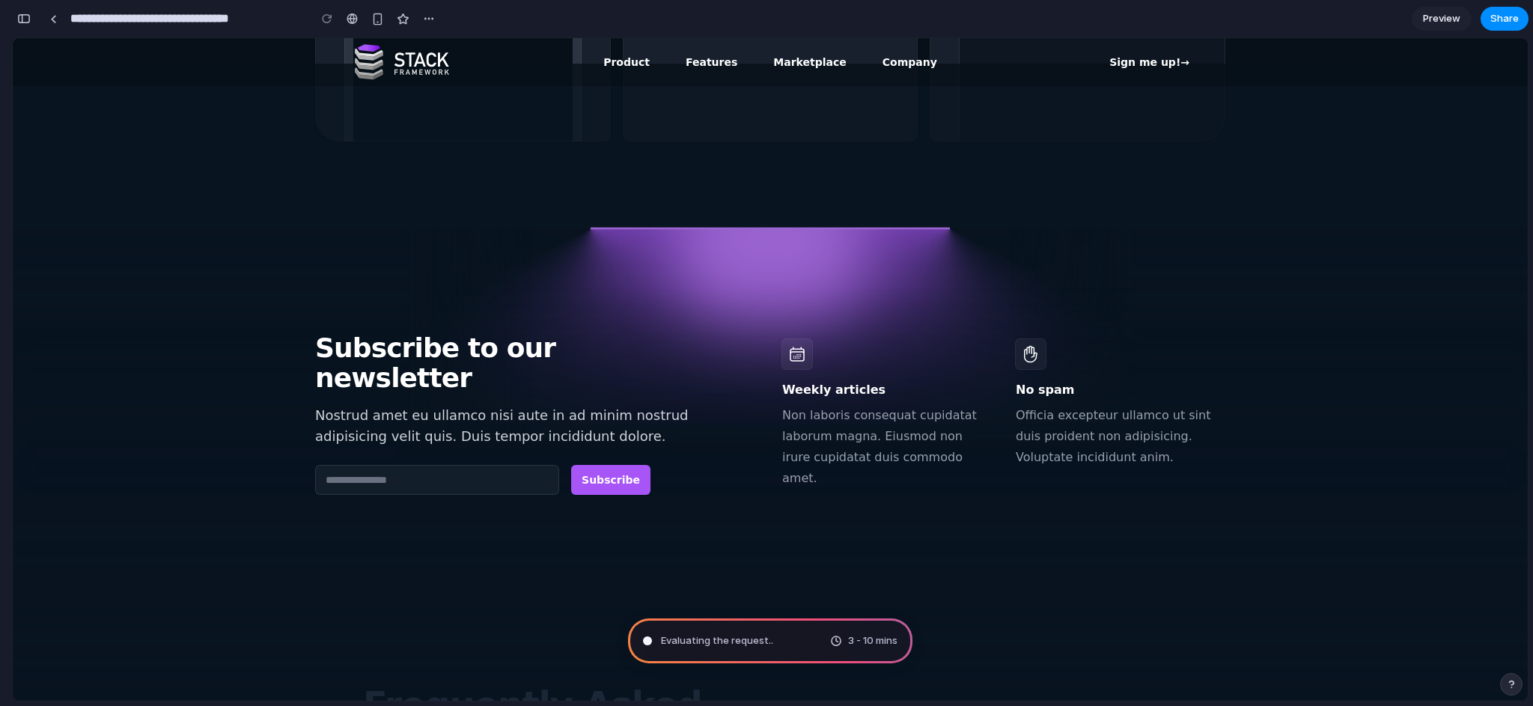
type input "**********"
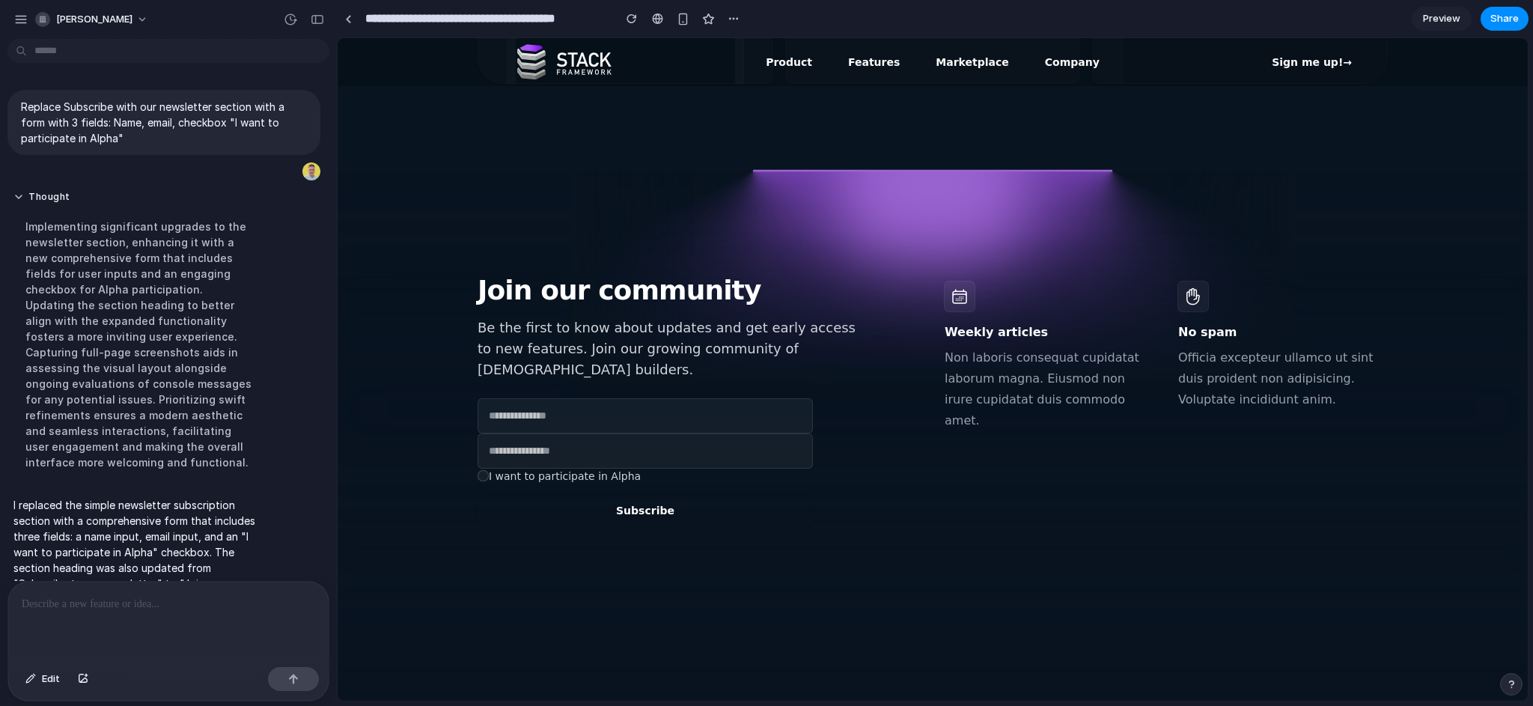
scroll to position [64, 0]
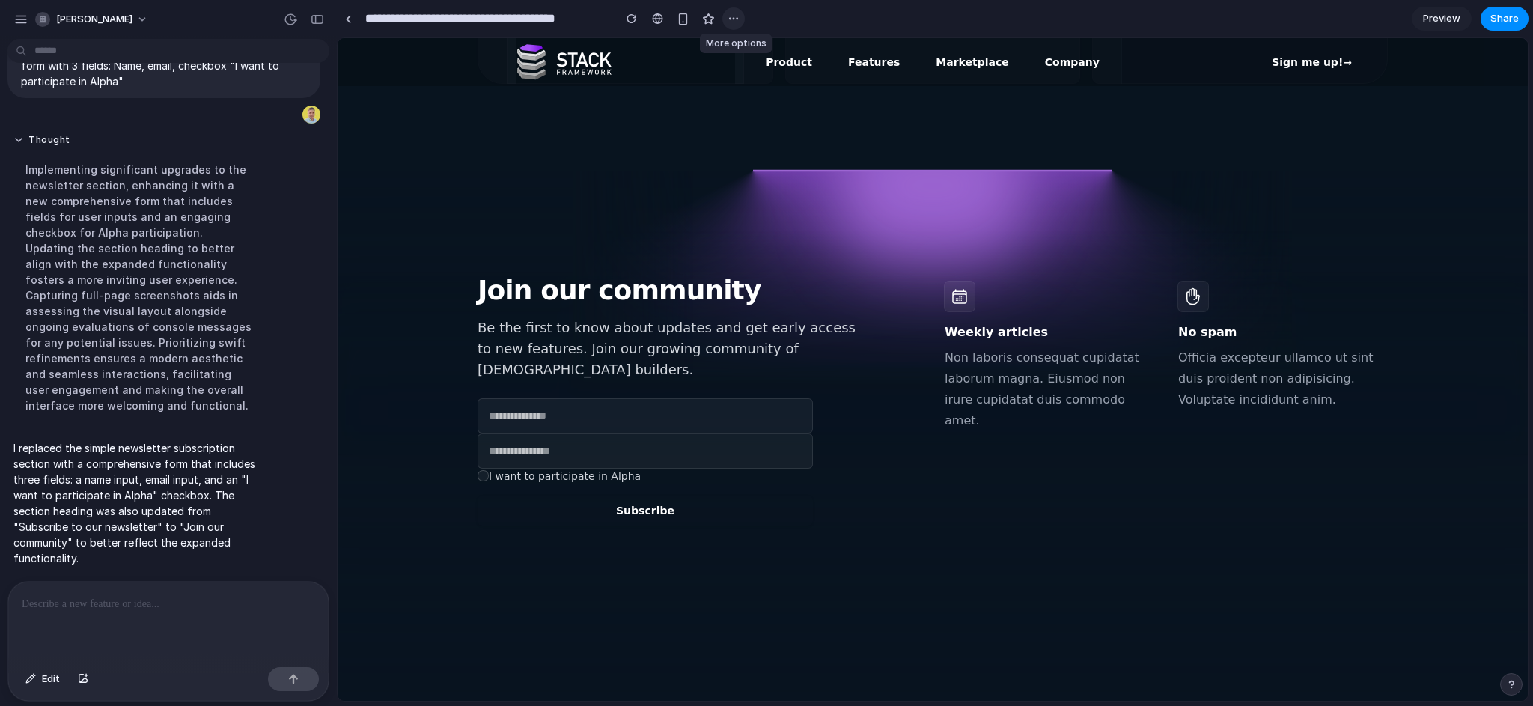
click at [735, 21] on div "button" at bounding box center [734, 19] width 12 height 12
click at [802, 16] on div "Duplicate Delete" at bounding box center [766, 353] width 1533 height 706
click at [118, 18] on button "[PERSON_NAME]" at bounding box center [92, 19] width 127 height 24
click at [687, 171] on div "Settings Invite members Change theme Sign out" at bounding box center [766, 353] width 1533 height 706
